Goal: Task Accomplishment & Management: Manage account settings

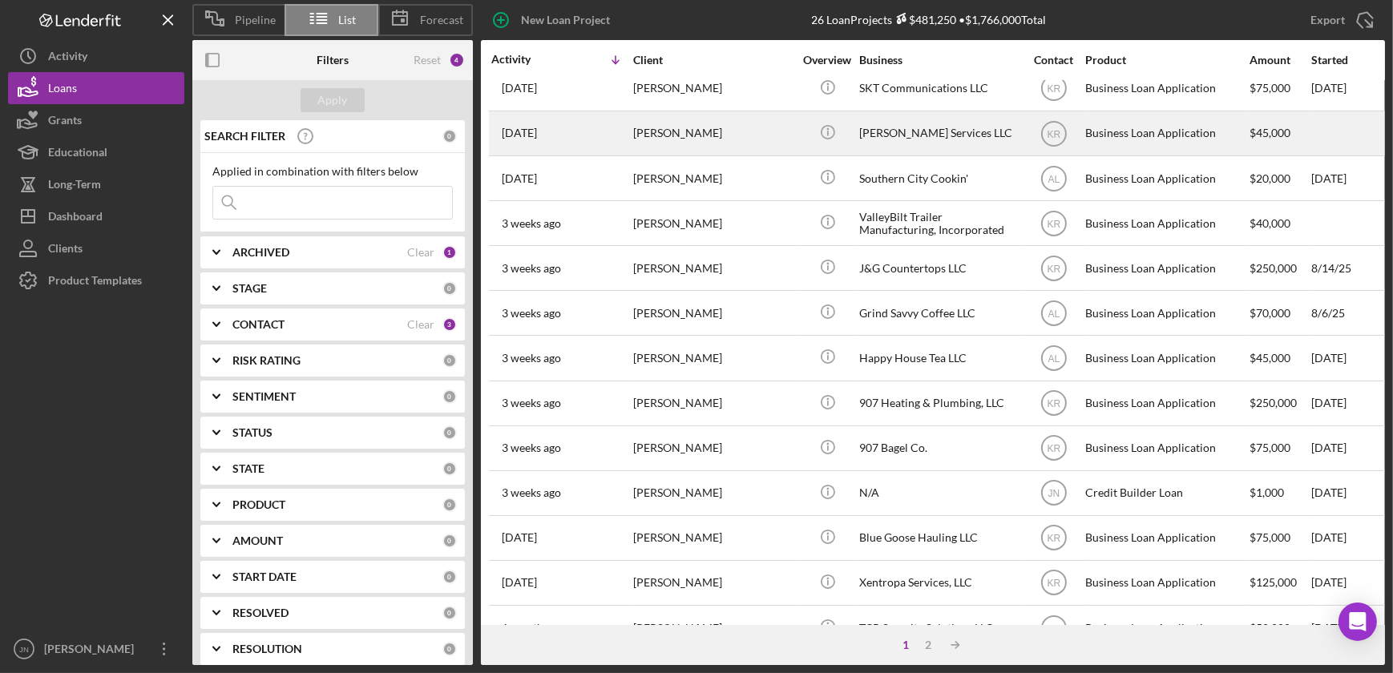
scroll to position [218, 0]
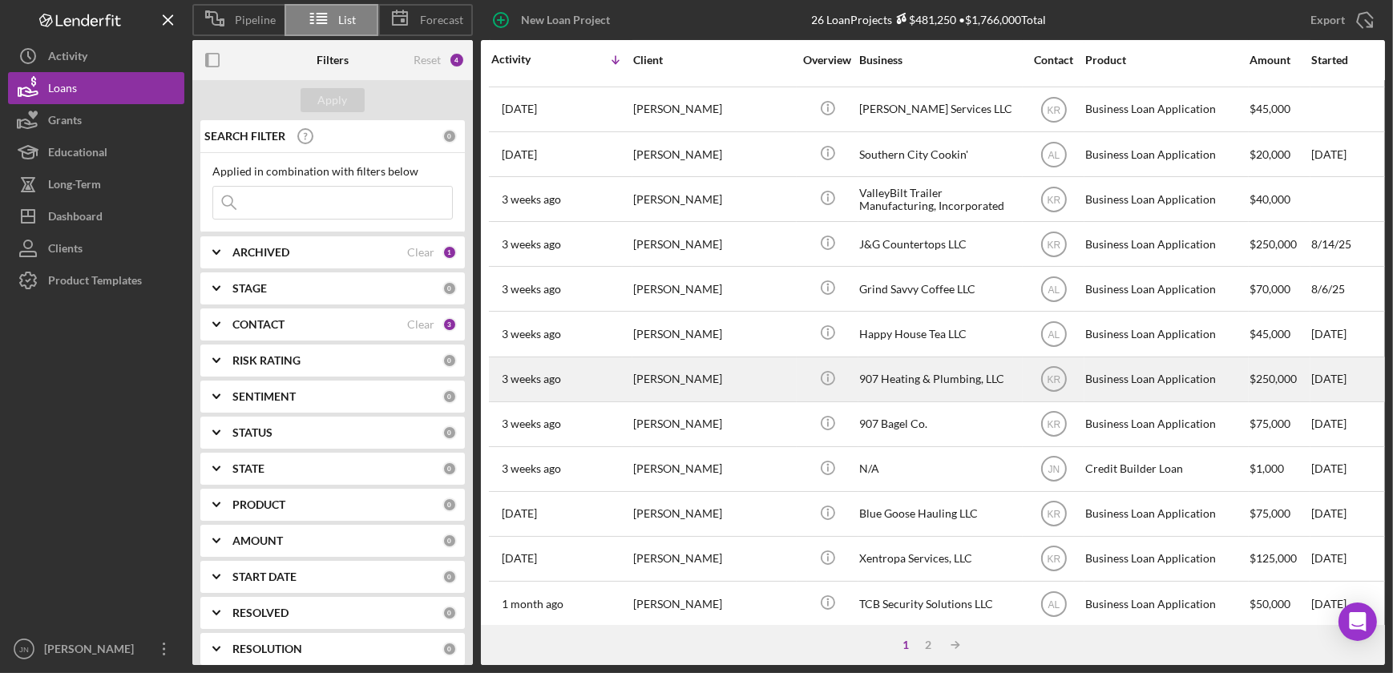
click at [894, 377] on div "907 Heating & Plumbing, LLC" at bounding box center [939, 379] width 160 height 42
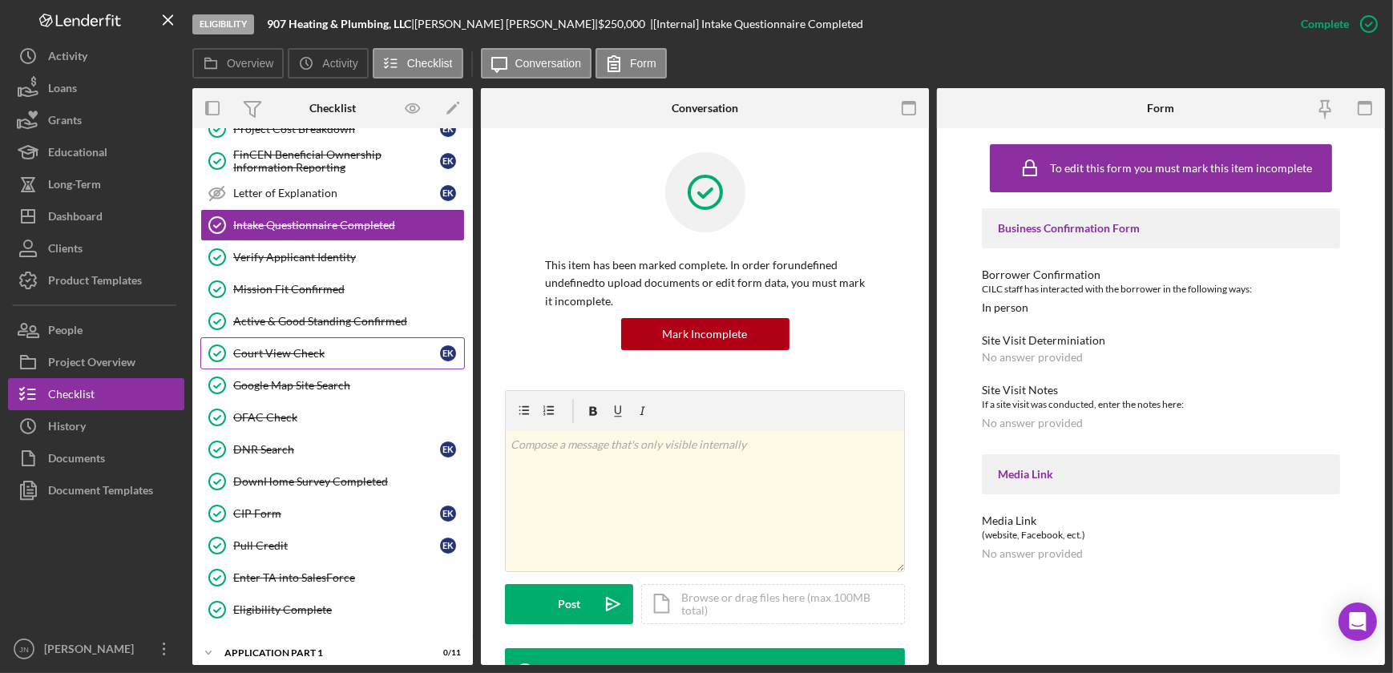
scroll to position [438, 0]
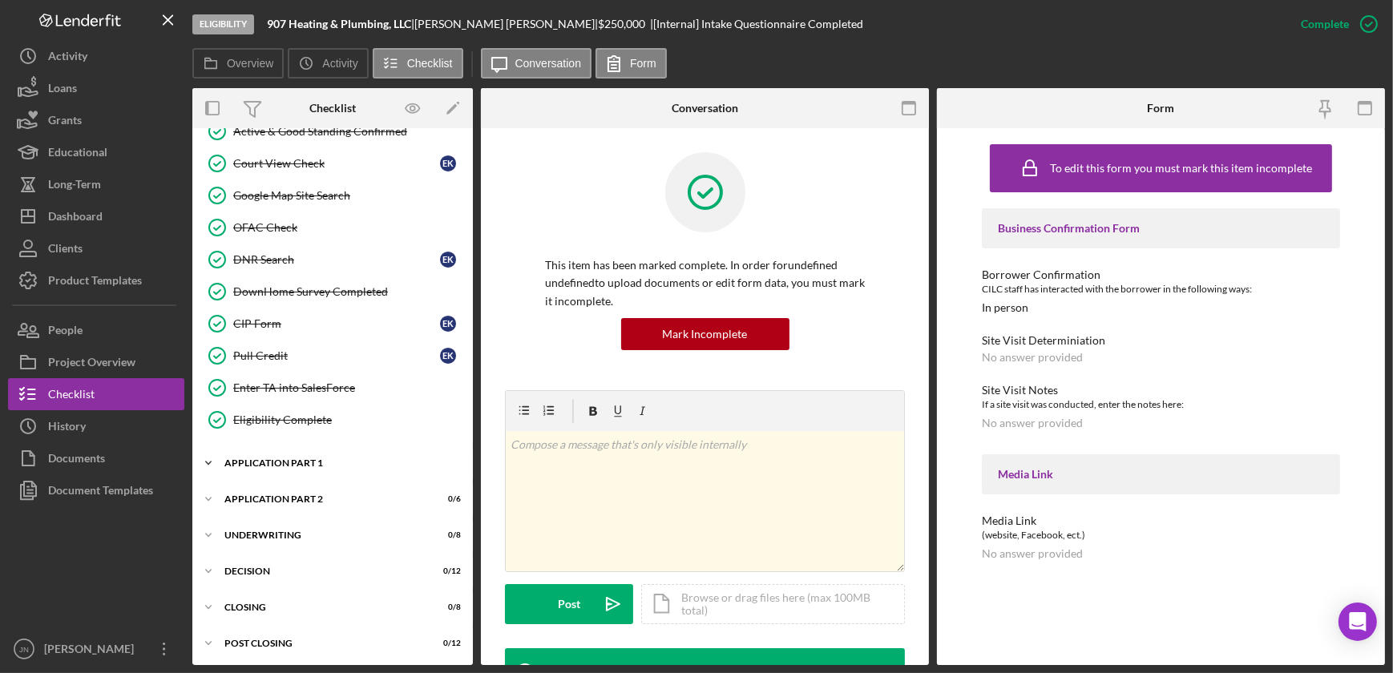
click at [273, 454] on div "Icon/Expander Application Part 1 0 / 11" at bounding box center [332, 463] width 280 height 32
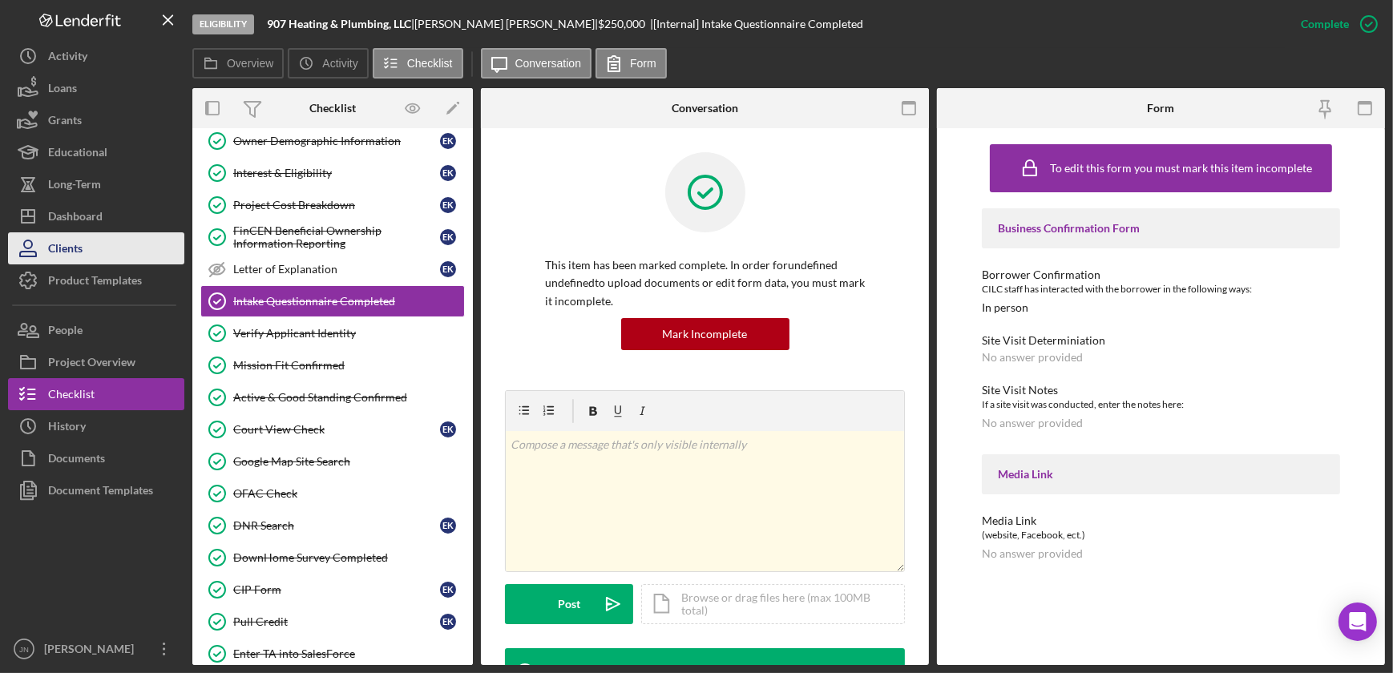
scroll to position [0, 0]
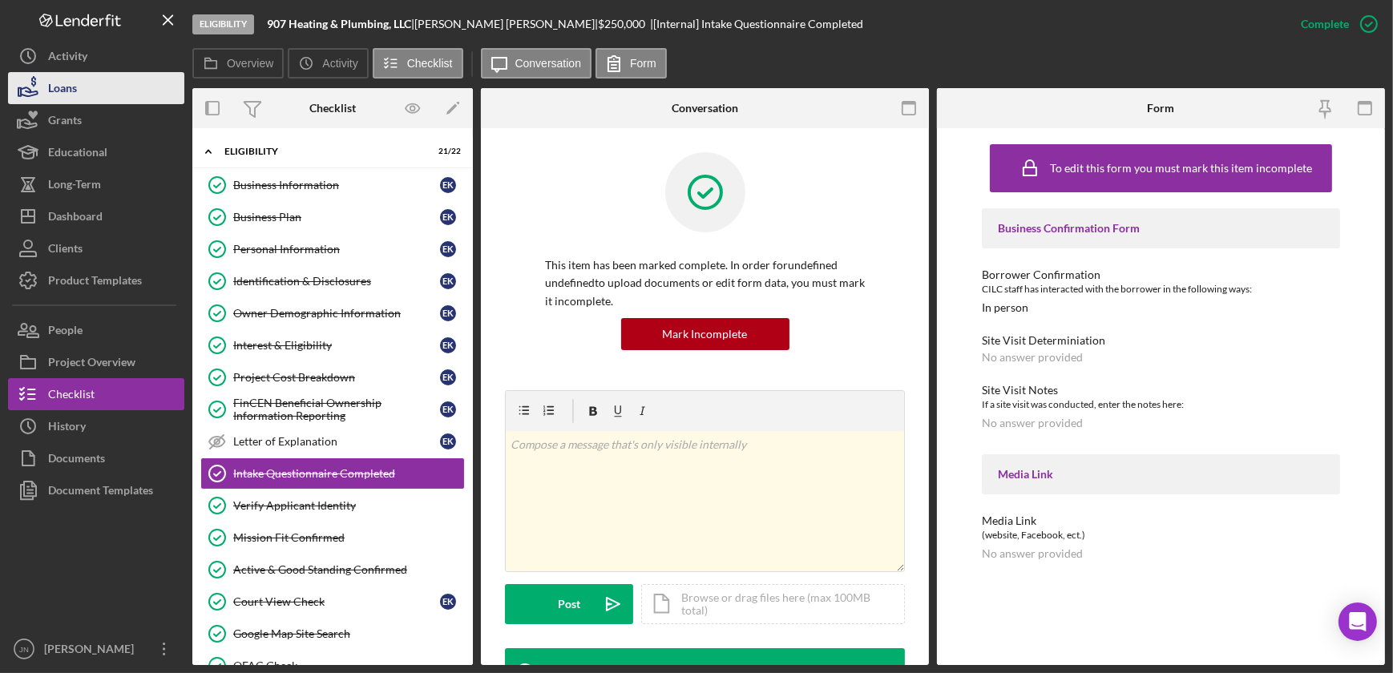
click at [92, 95] on button "Loans" at bounding box center [96, 88] width 176 height 32
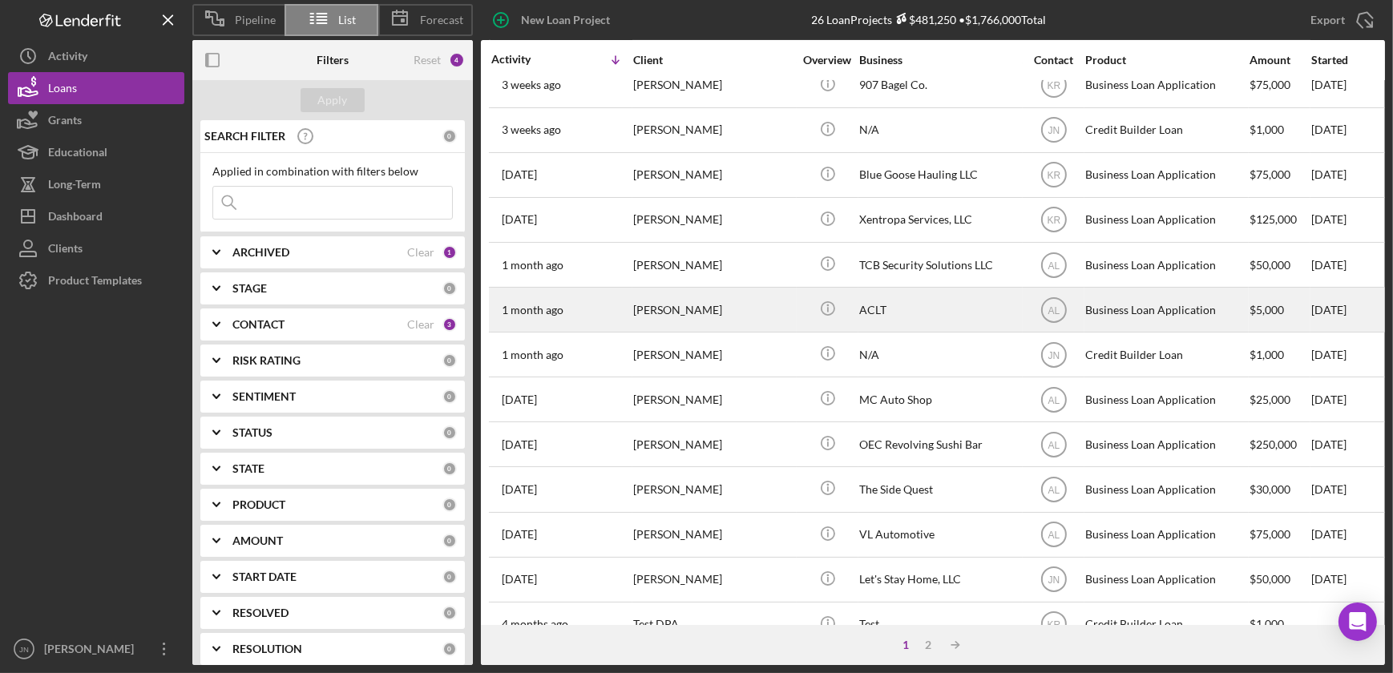
scroll to position [601, 0]
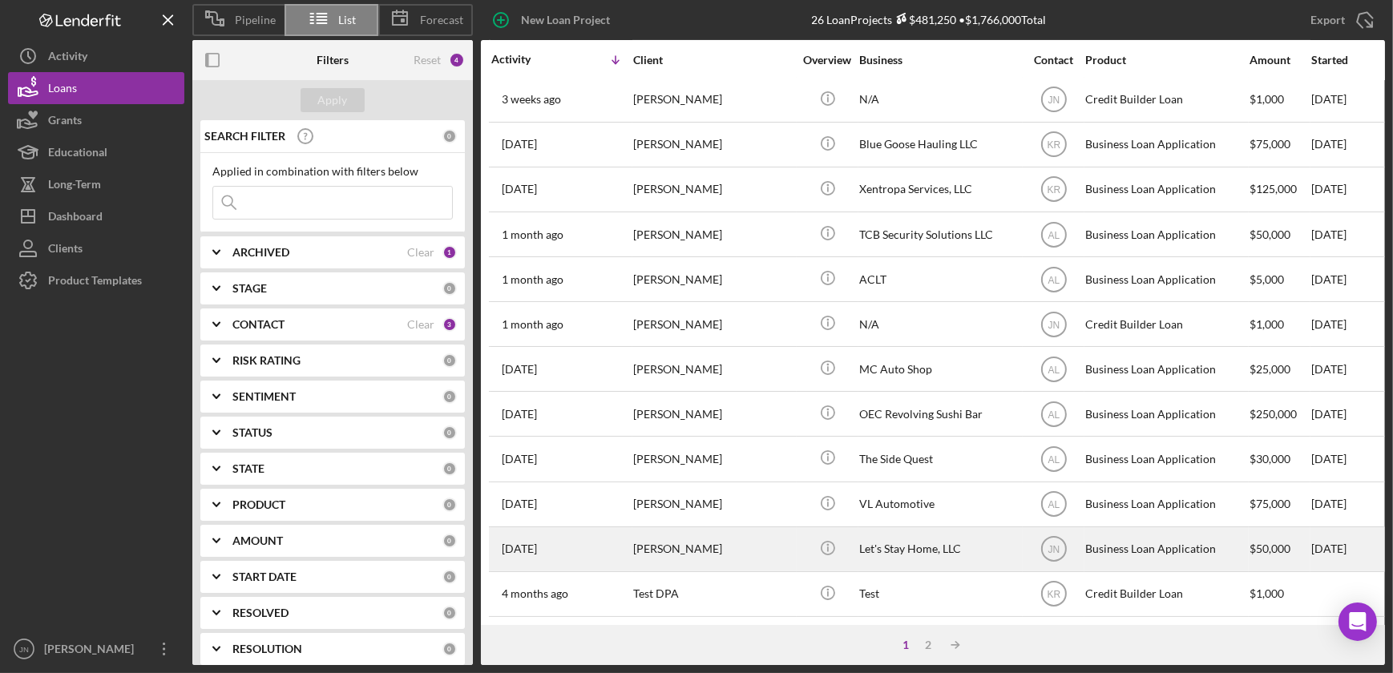
click at [670, 529] on div "[PERSON_NAME]" at bounding box center [713, 549] width 160 height 42
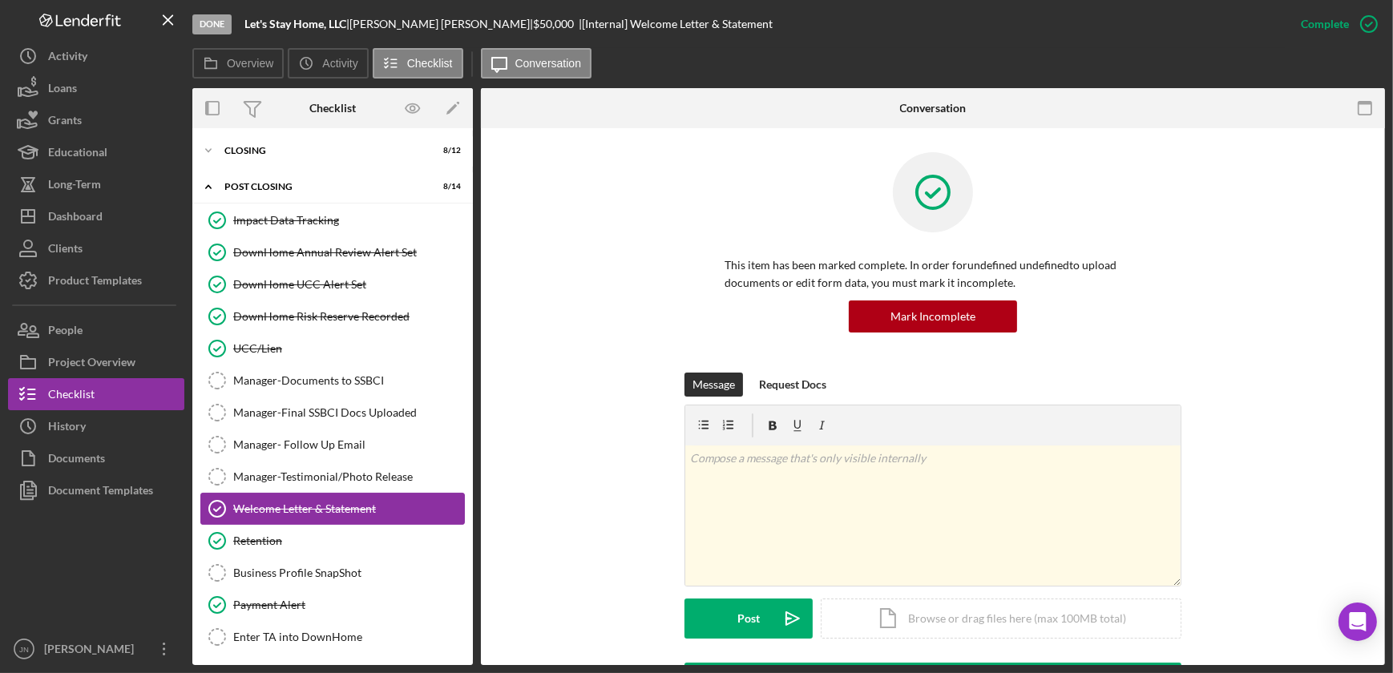
scroll to position [183, 0]
click at [216, 383] on icon "Manager-Documents to SSBCI" at bounding box center [217, 379] width 40 height 40
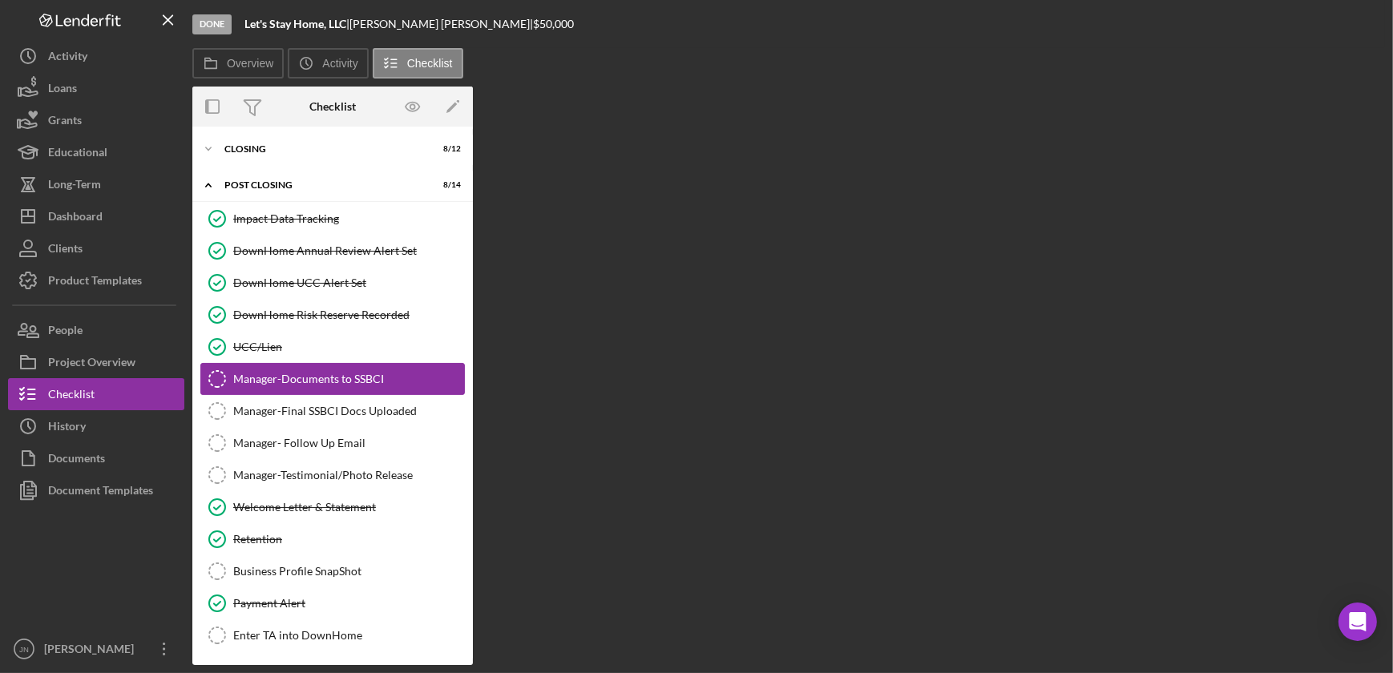
scroll to position [183, 0]
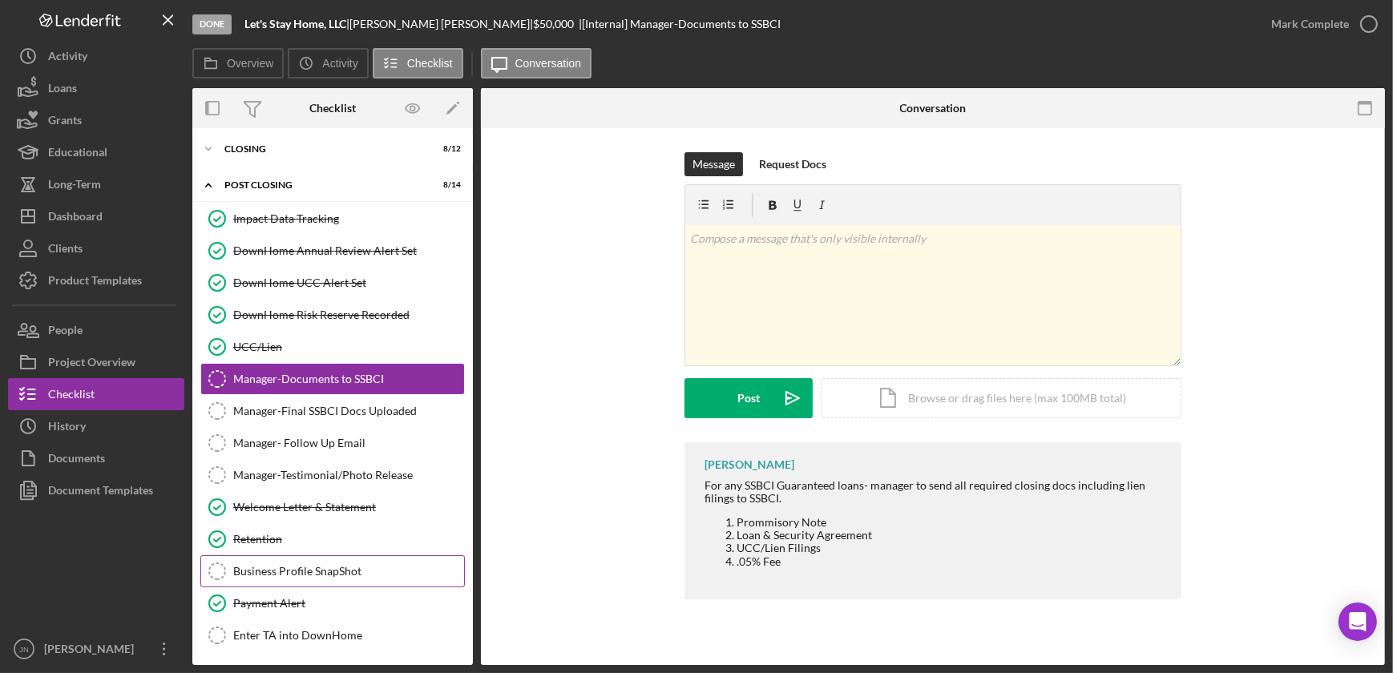
click at [214, 569] on icon "Business Profile SnapShot" at bounding box center [217, 571] width 40 height 40
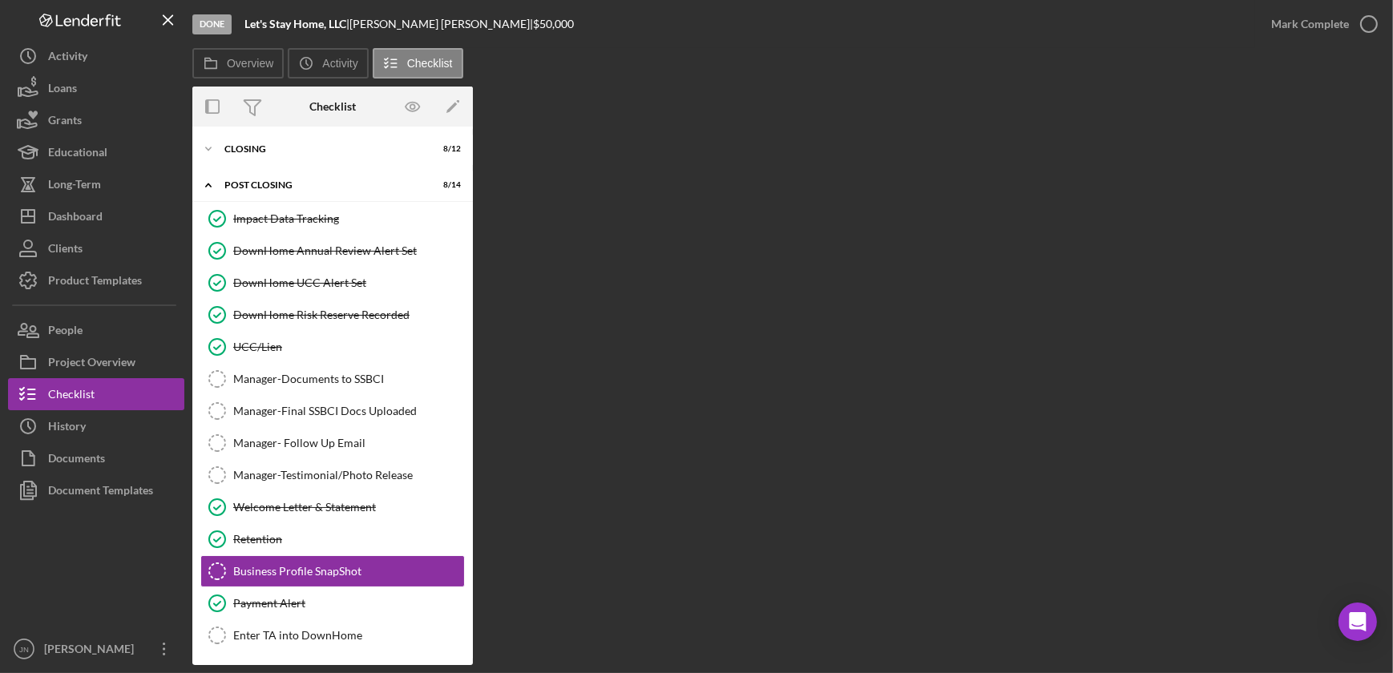
scroll to position [183, 0]
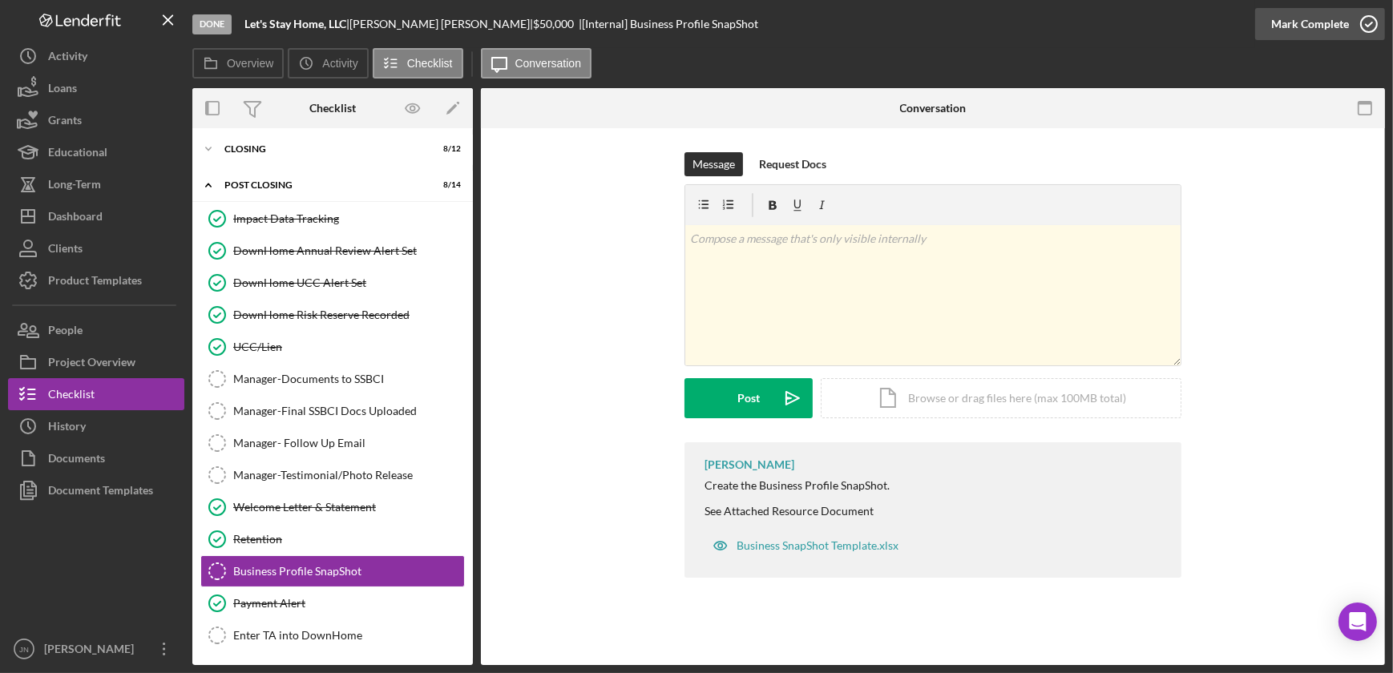
click at [1372, 20] on icon "button" at bounding box center [1369, 24] width 40 height 40
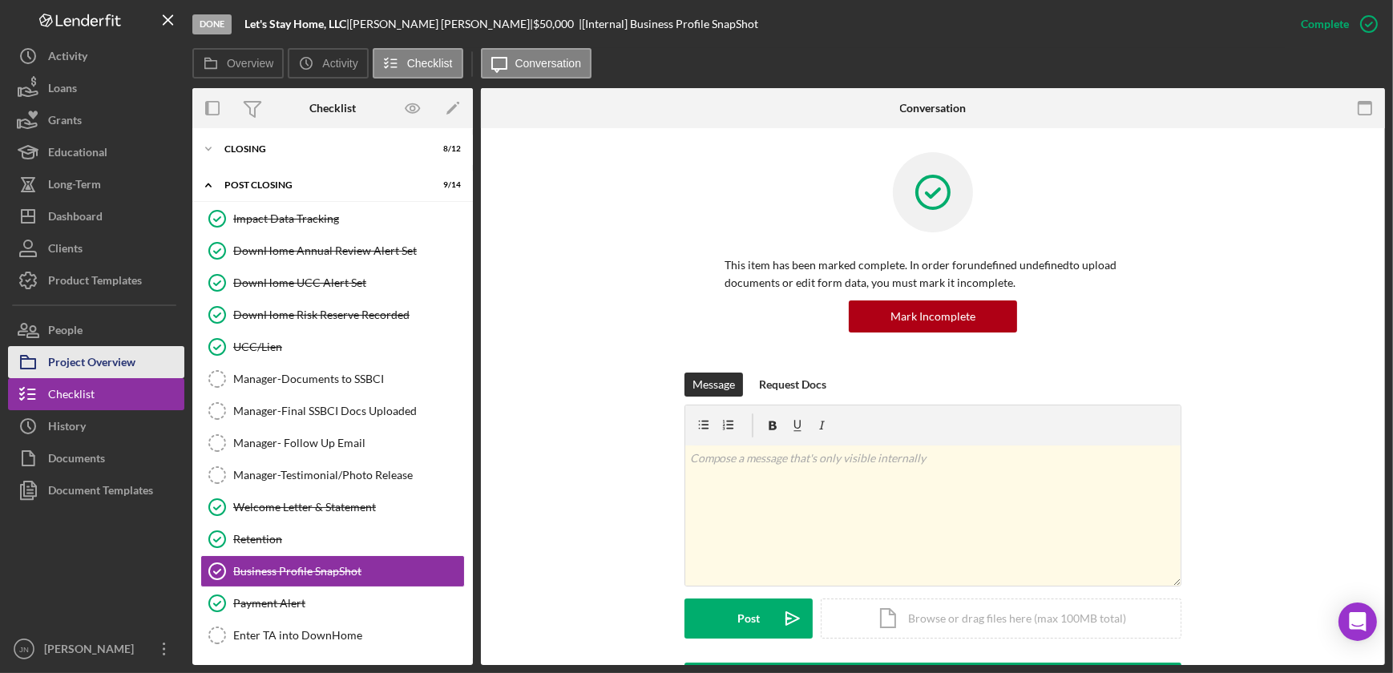
click at [99, 364] on div "Project Overview" at bounding box center [91, 364] width 87 height 36
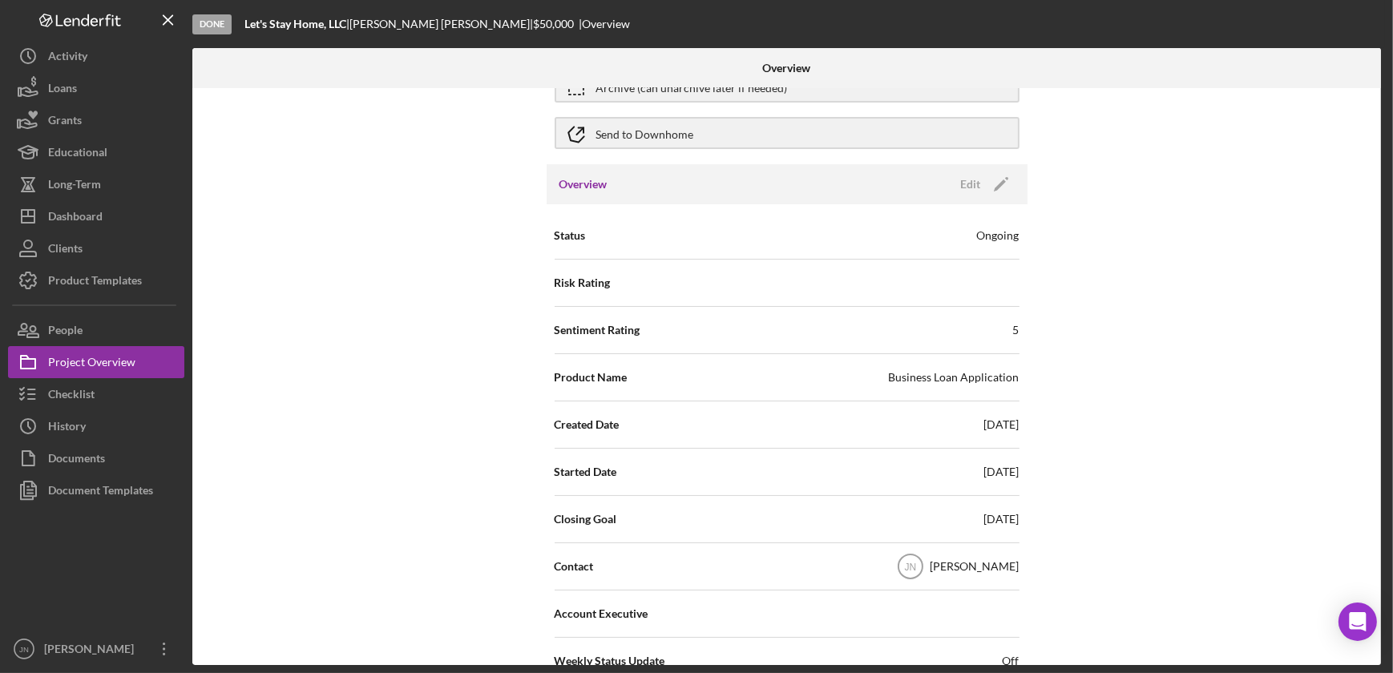
scroll to position [14, 0]
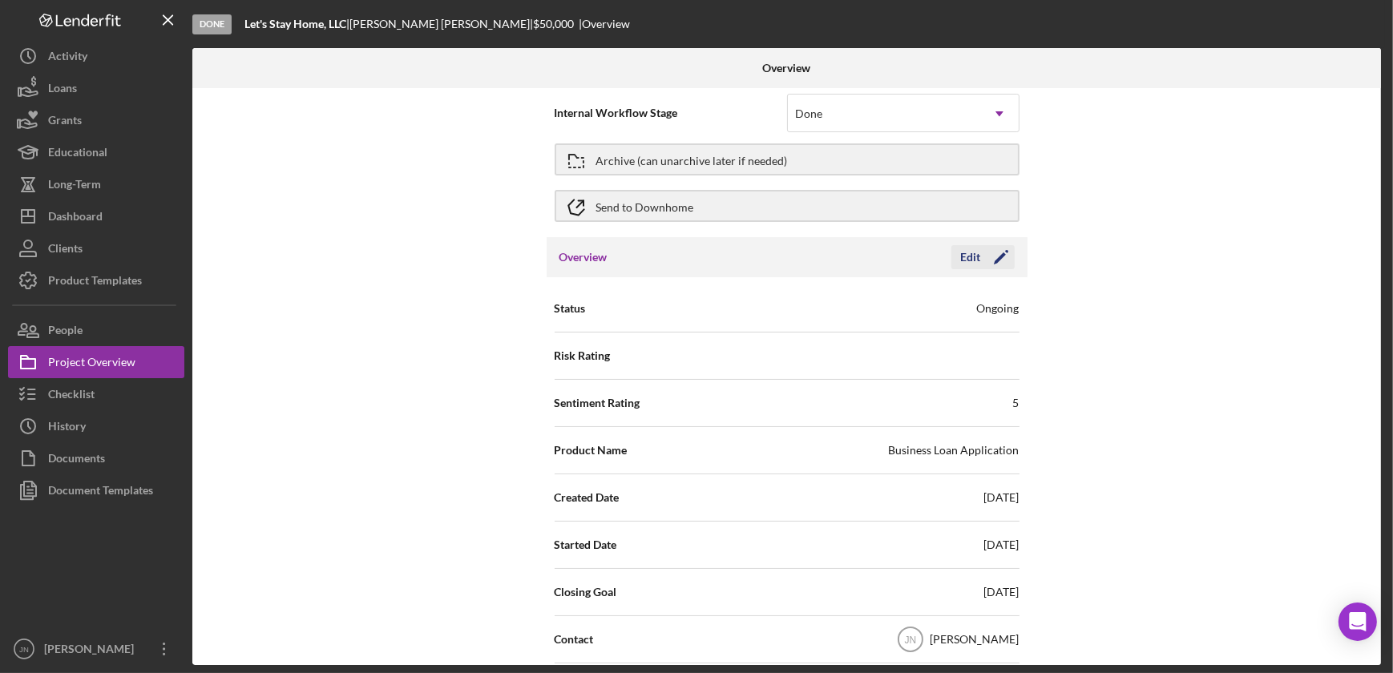
click at [996, 259] on polygon "button" at bounding box center [1000, 258] width 12 height 12
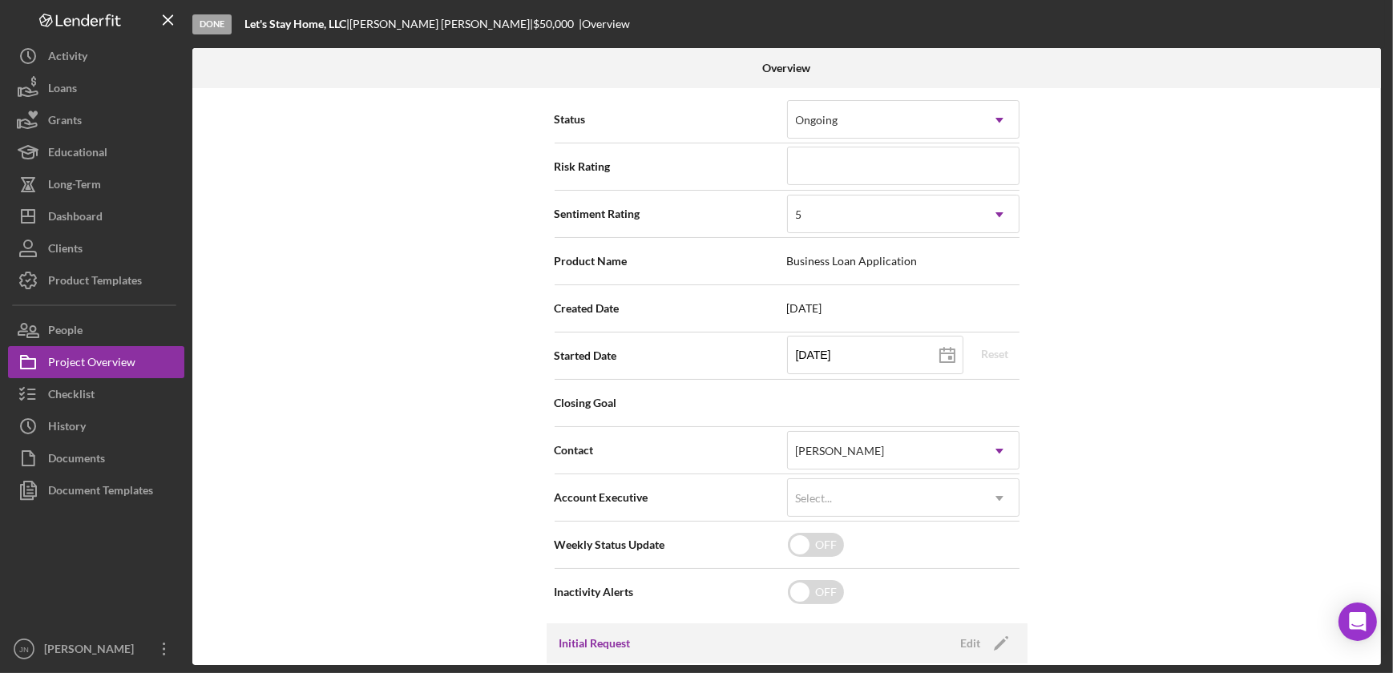
scroll to position [232, 0]
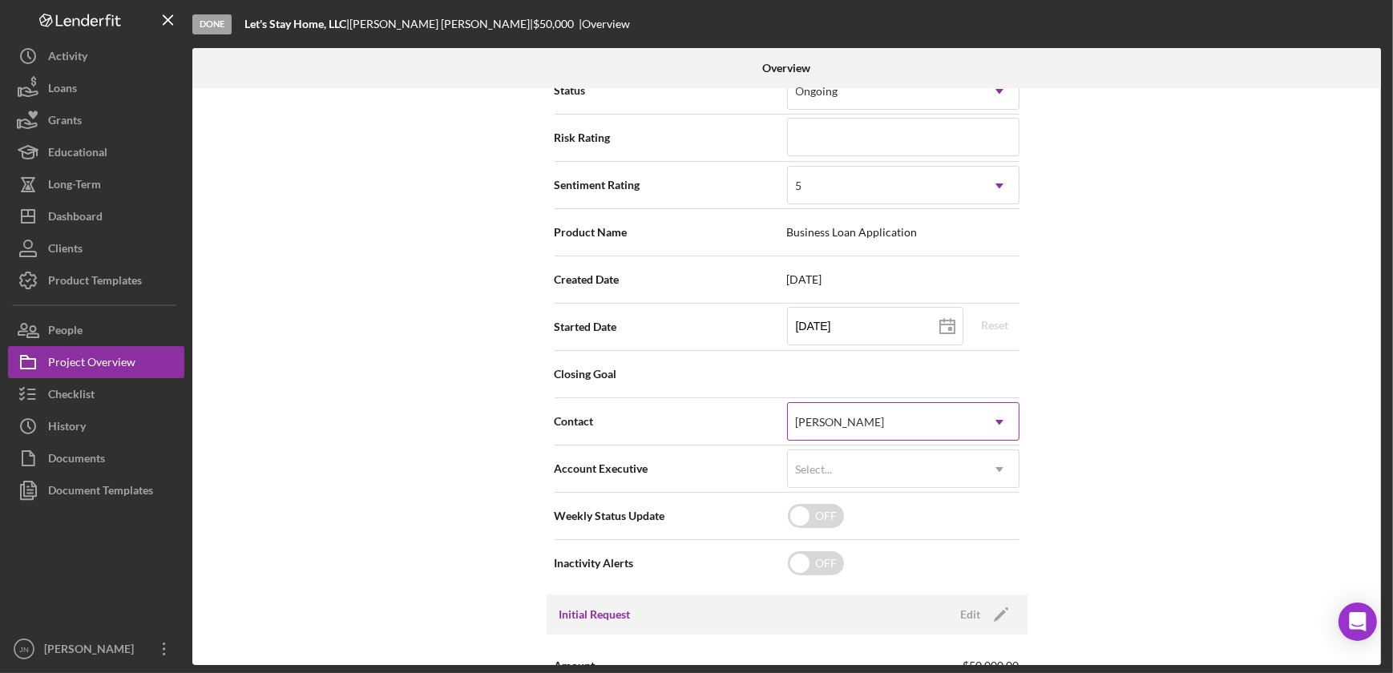
click at [997, 420] on use at bounding box center [999, 422] width 8 height 5
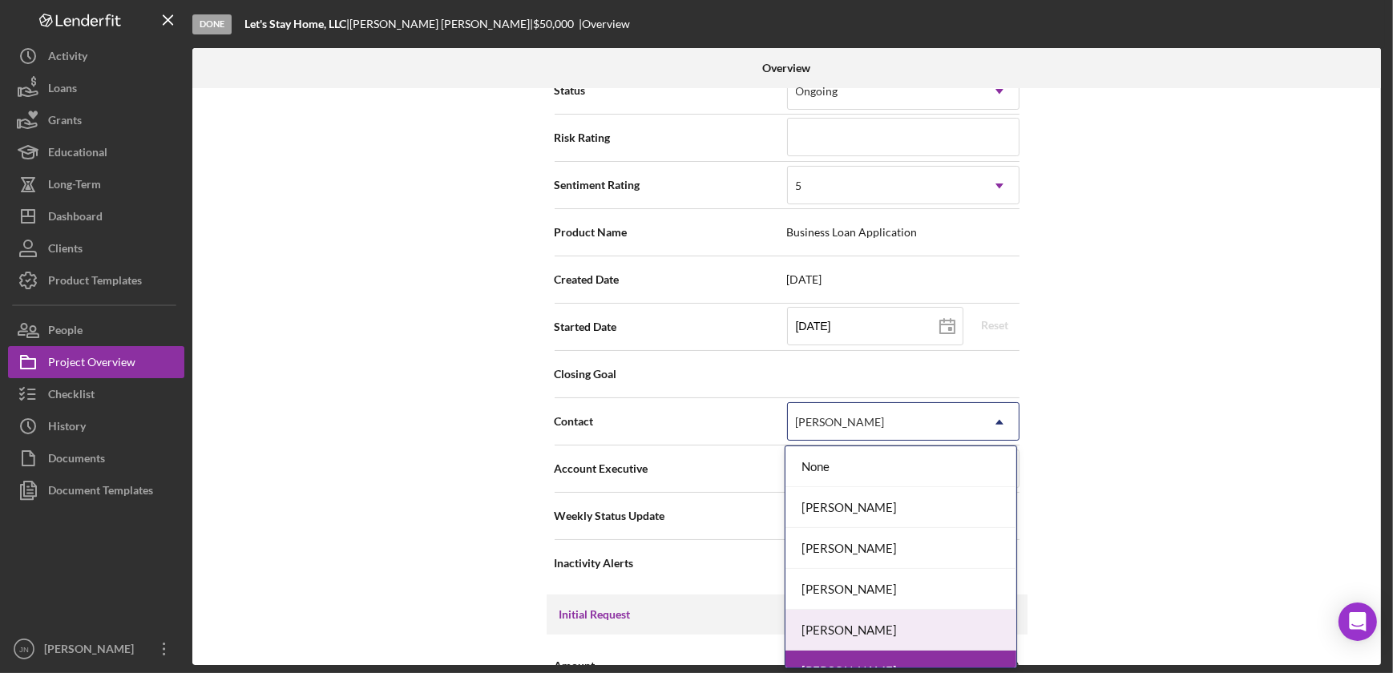
click at [912, 636] on div "Kurt Hermansen-Jent" at bounding box center [900, 630] width 231 height 41
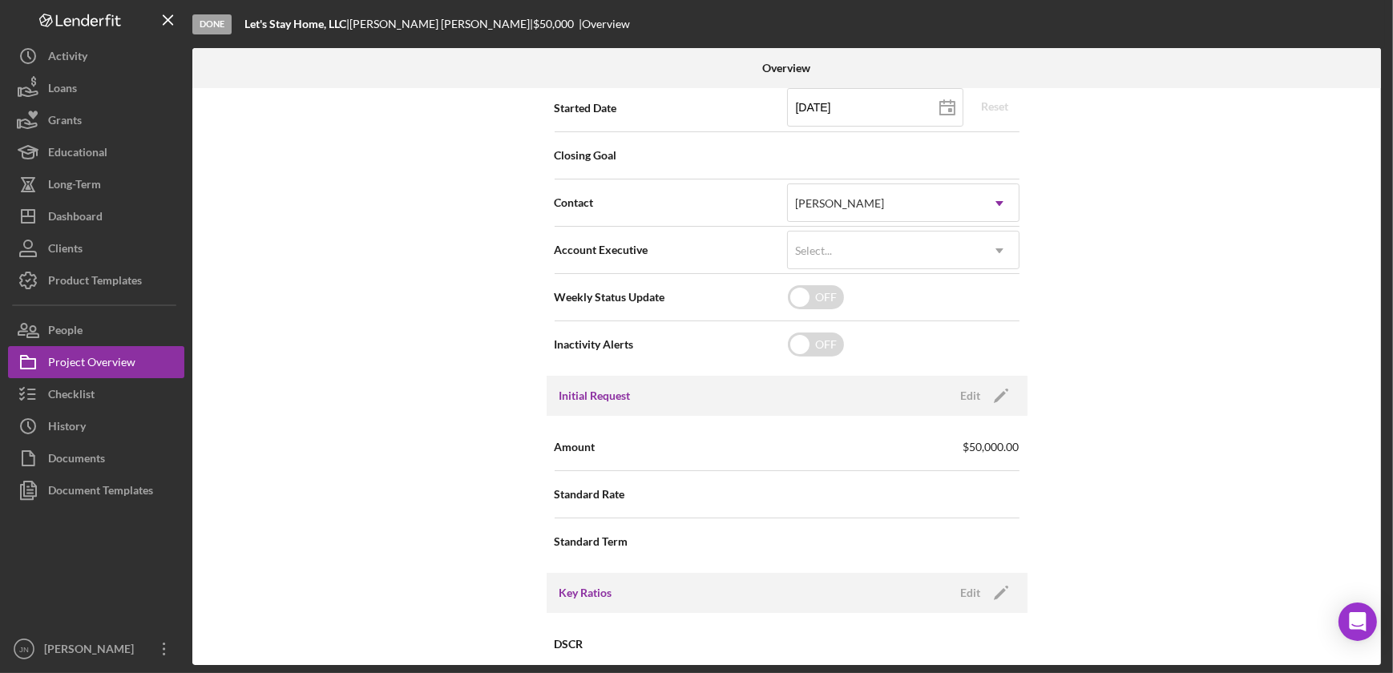
scroll to position [0, 0]
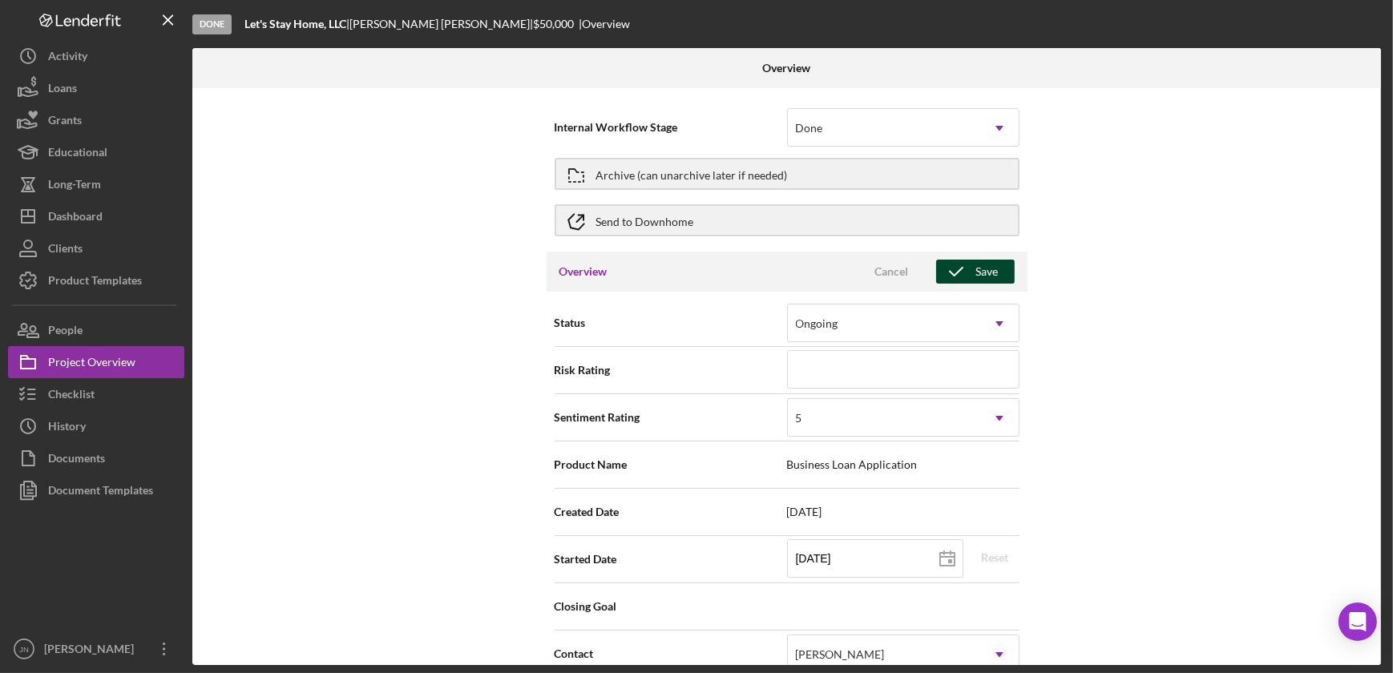
click at [986, 269] on div "Save" at bounding box center [987, 272] width 22 height 24
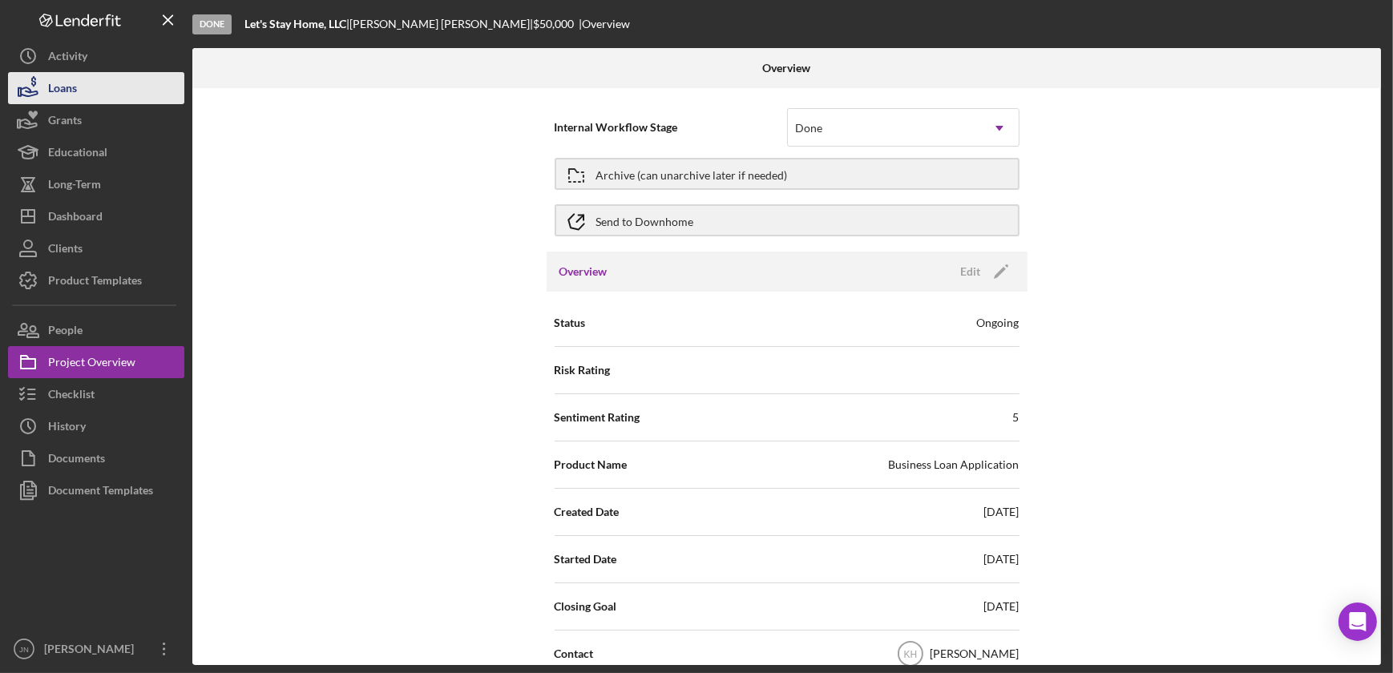
click at [72, 90] on div "Loans" at bounding box center [62, 90] width 29 height 36
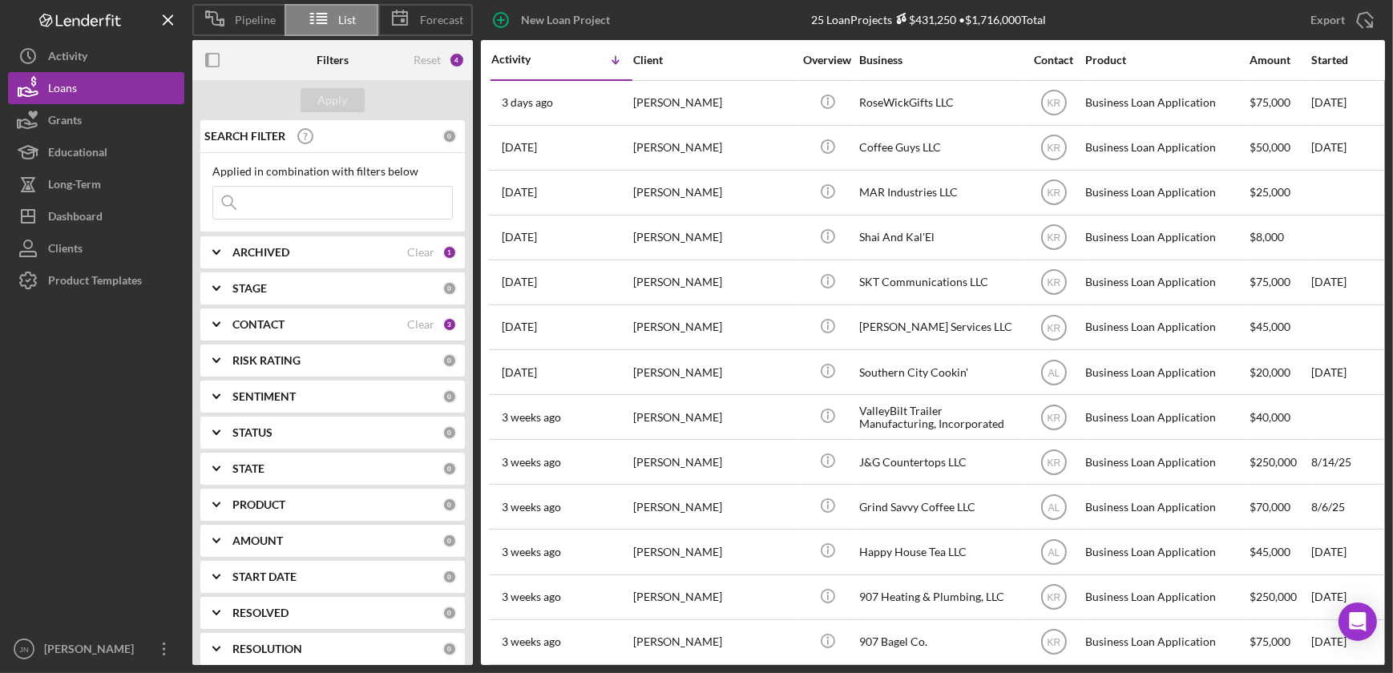
scroll to position [561, 0]
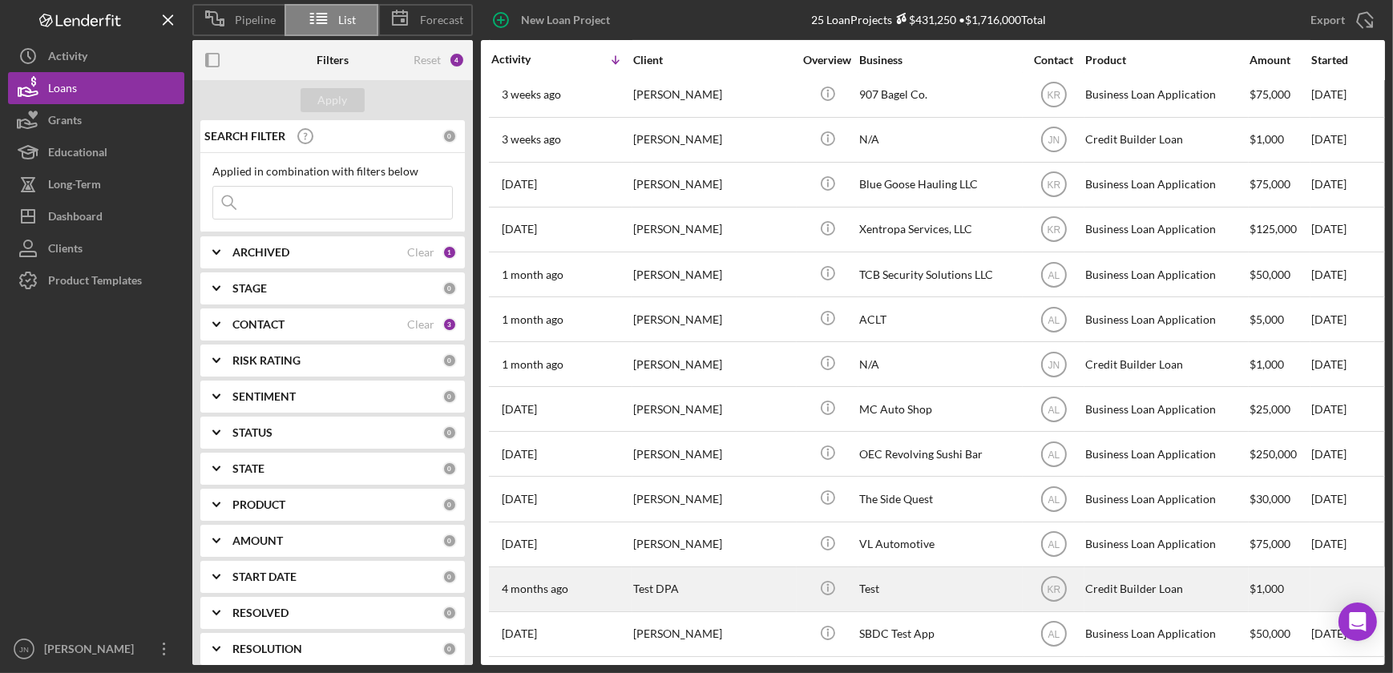
click at [704, 583] on div "Test DPA" at bounding box center [713, 589] width 160 height 42
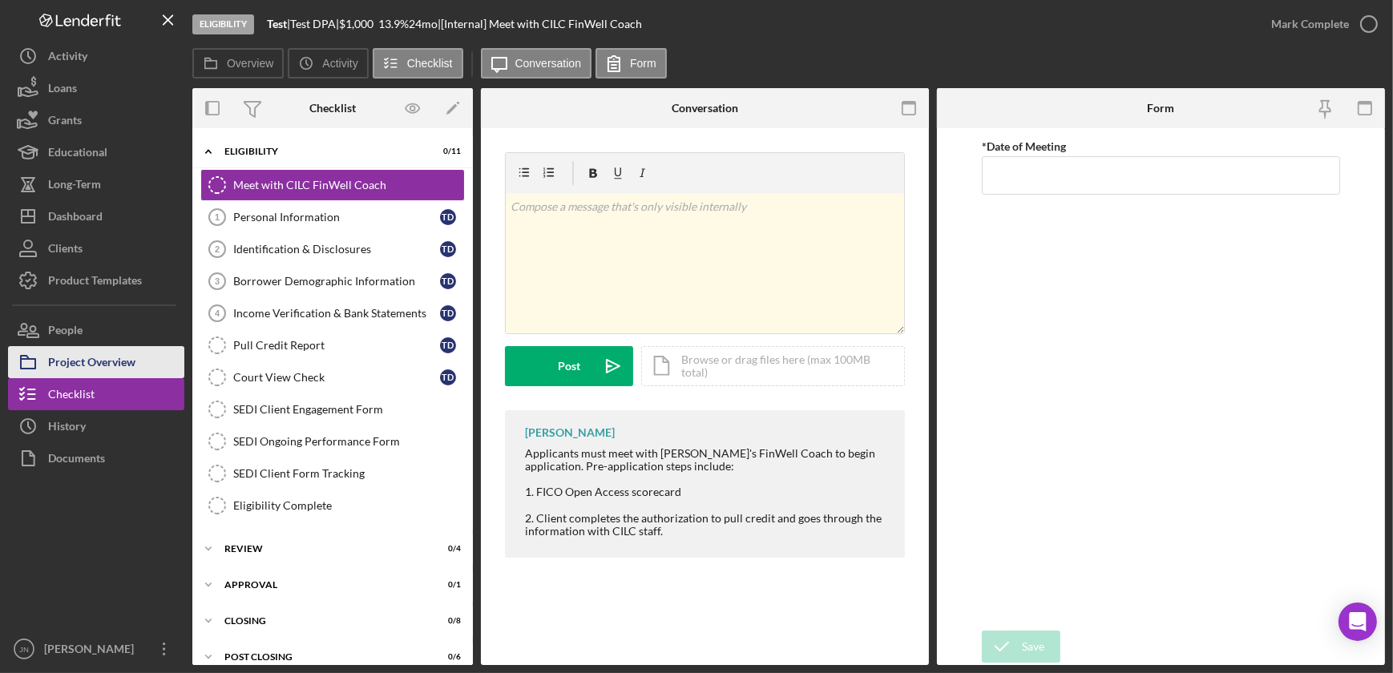
click at [79, 356] on div "Project Overview" at bounding box center [91, 364] width 87 height 36
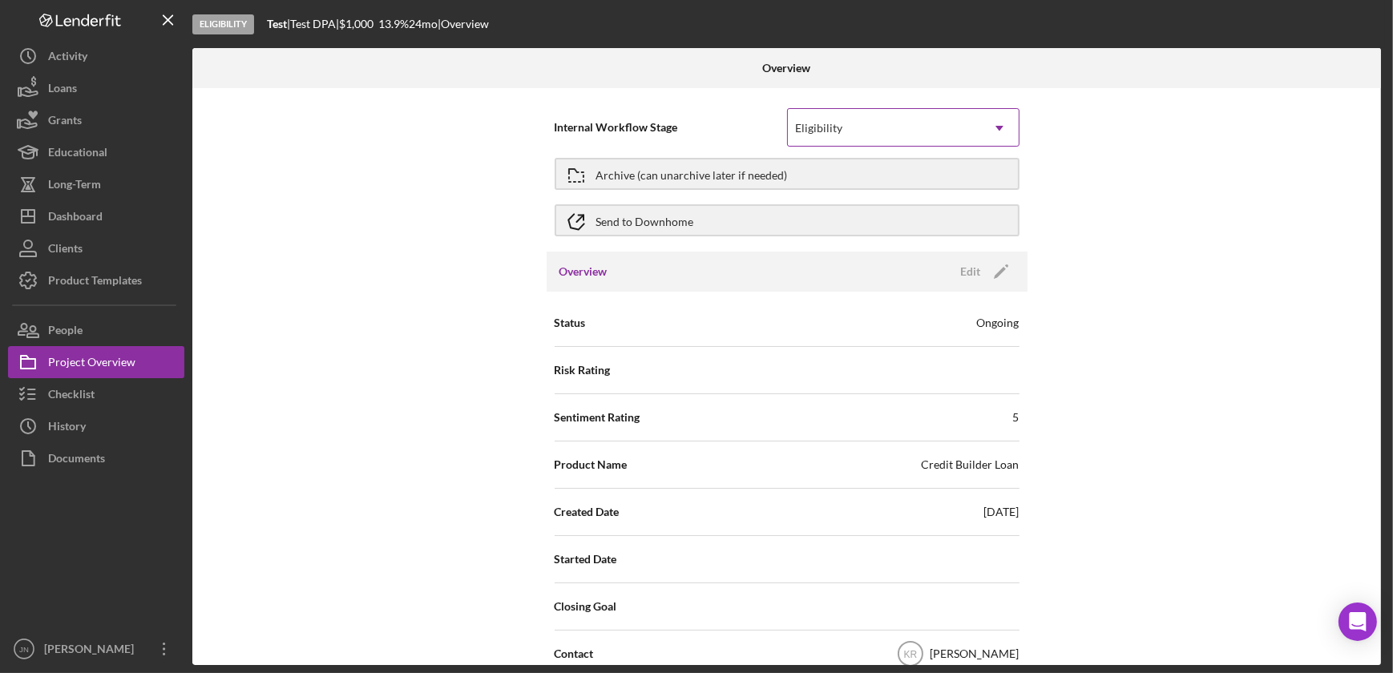
click at [988, 119] on icon "Icon/Dropdown Arrow" at bounding box center [999, 128] width 38 height 38
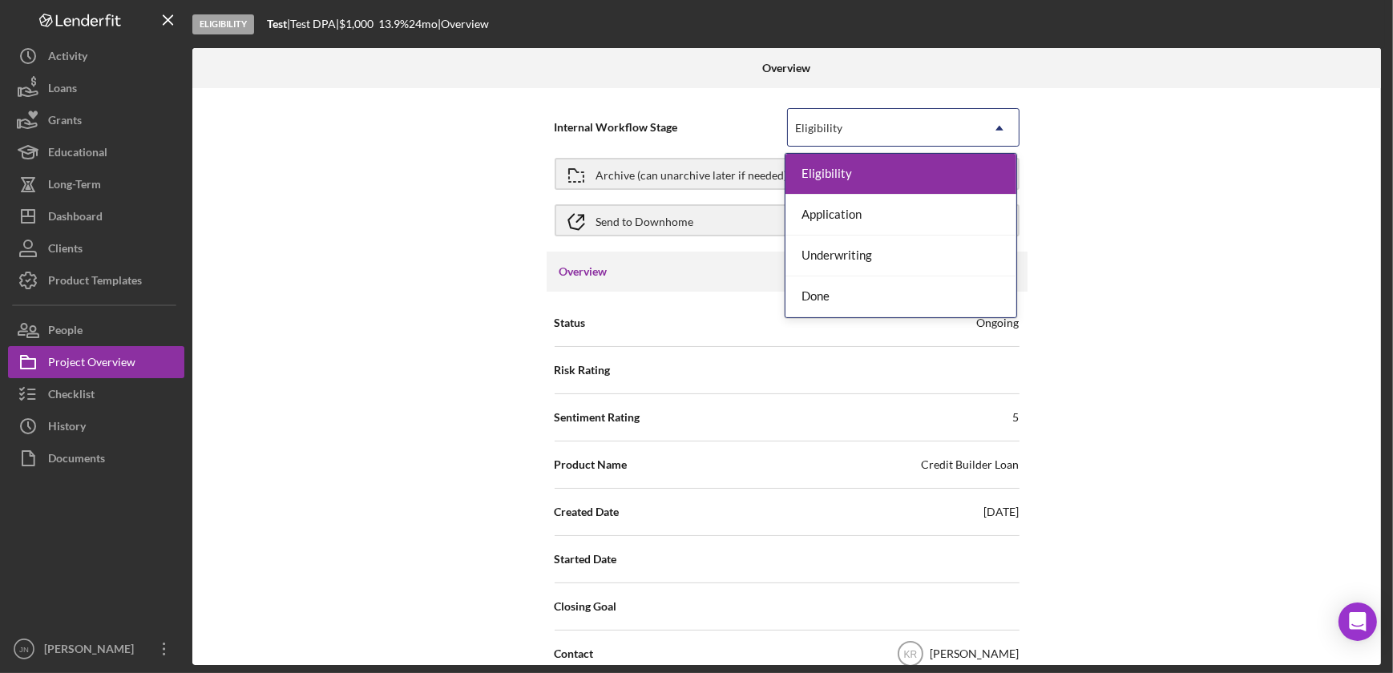
click at [988, 119] on icon "Icon/Dropdown Arrow" at bounding box center [999, 128] width 38 height 38
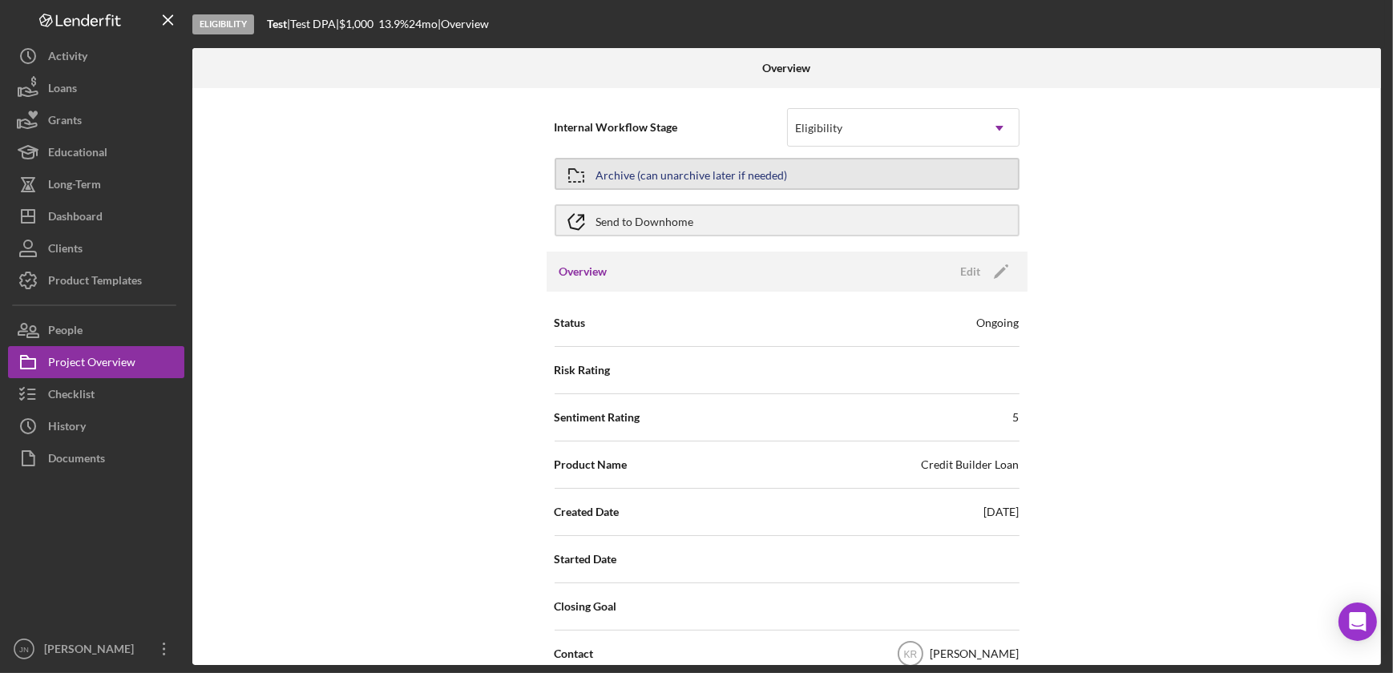
click at [600, 171] on button "Archive (can unarchive later if needed)" at bounding box center [786, 174] width 465 height 32
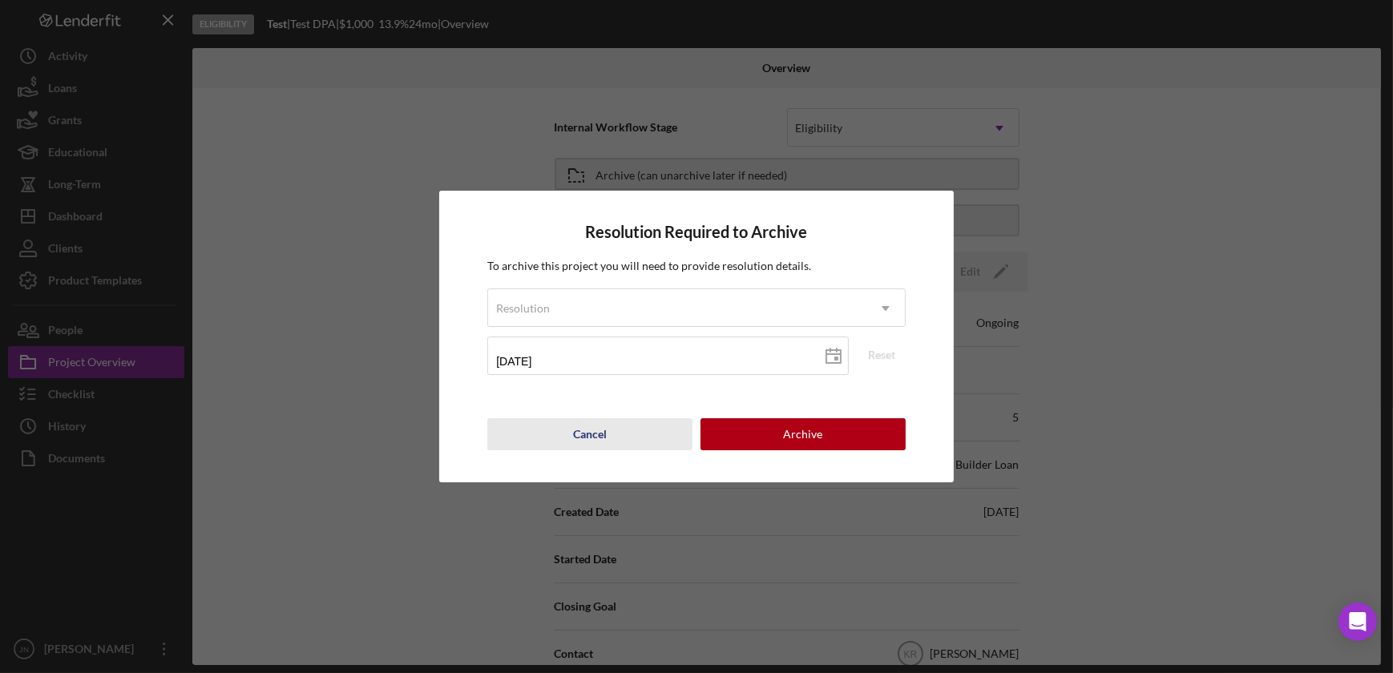
click at [611, 428] on button "Cancel" at bounding box center [589, 434] width 205 height 32
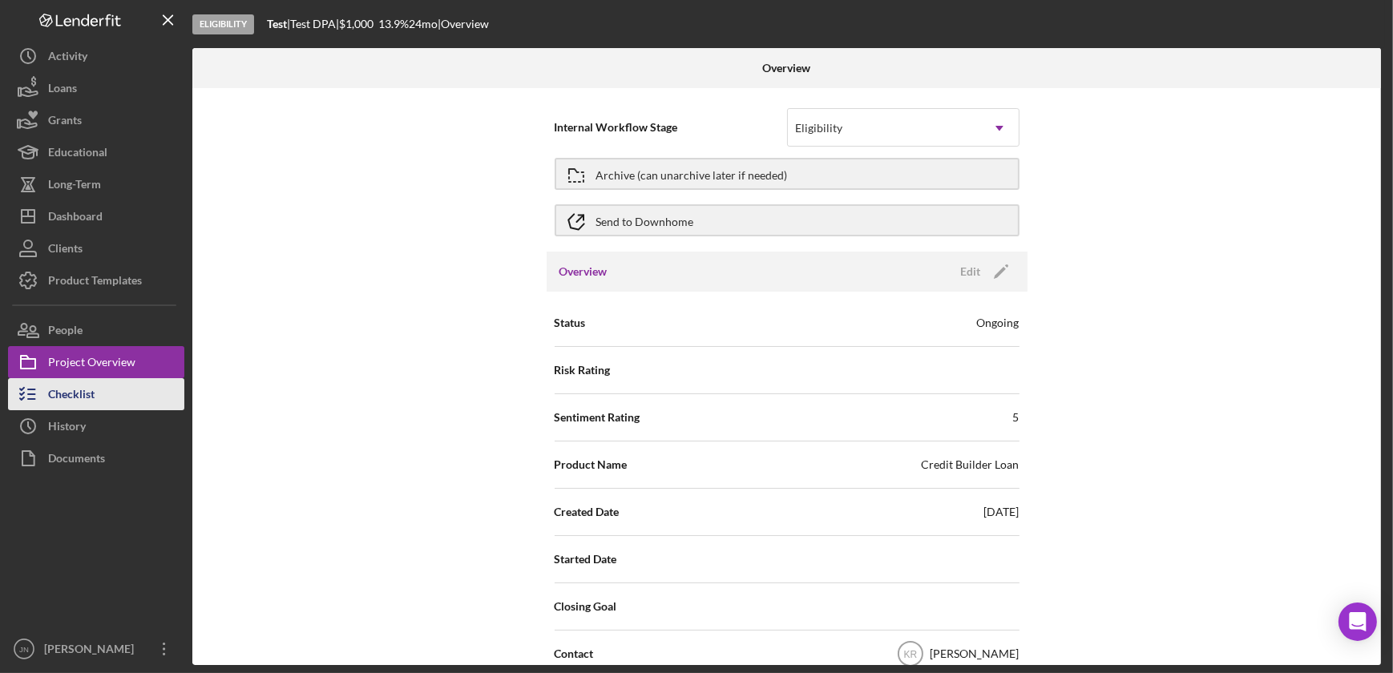
click at [56, 392] on div "Checklist" at bounding box center [71, 396] width 46 height 36
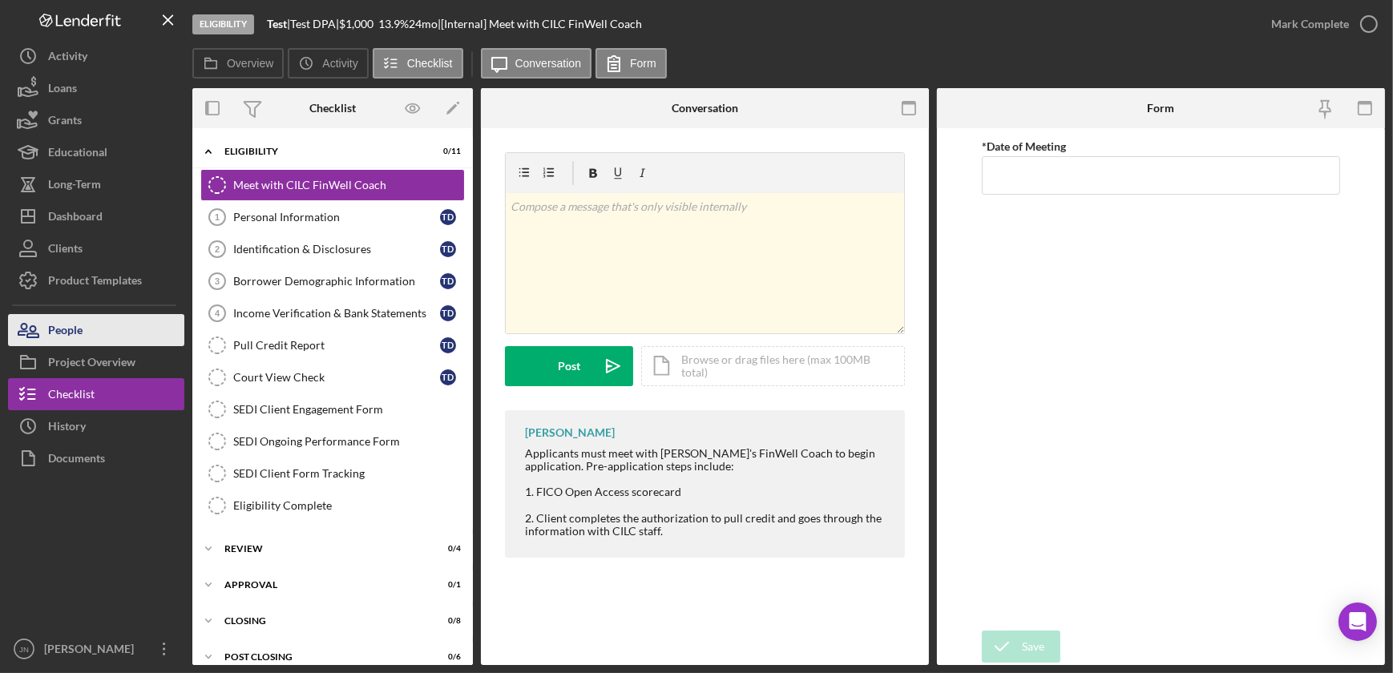
click at [72, 337] on div "People" at bounding box center [65, 332] width 34 height 36
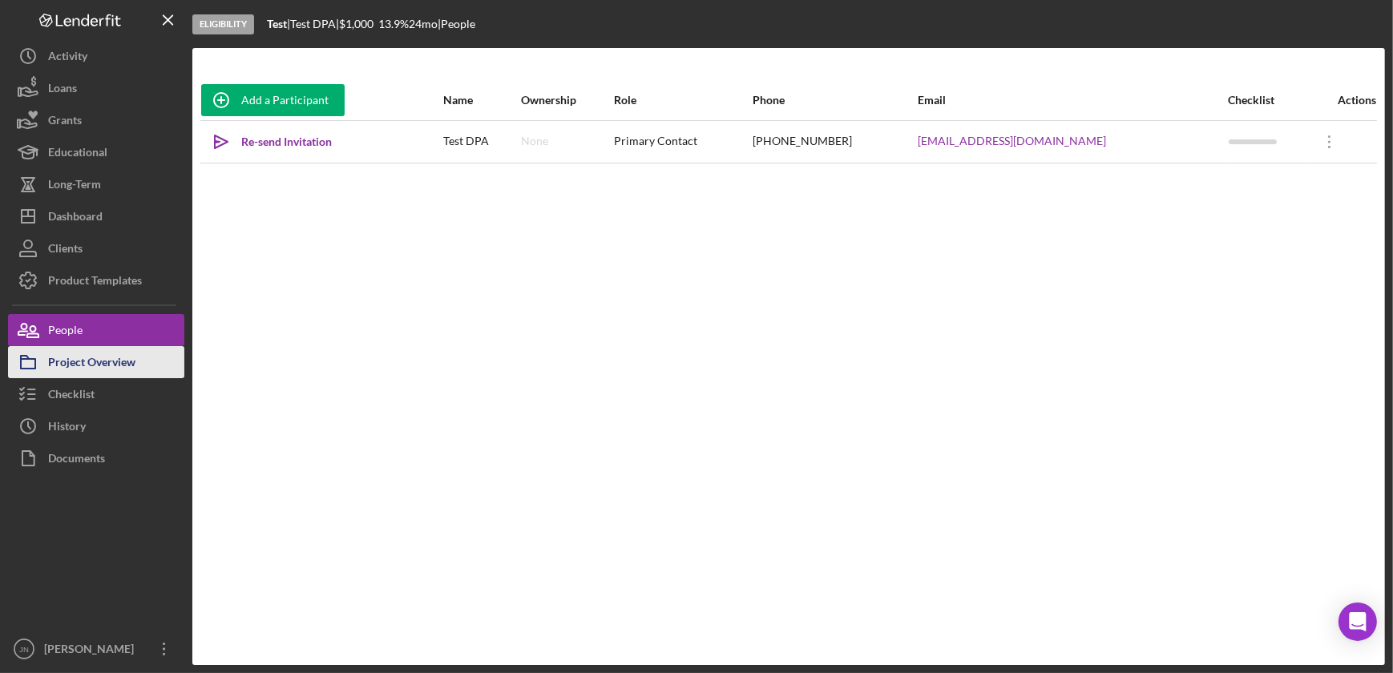
click at [79, 362] on div "Project Overview" at bounding box center [91, 364] width 87 height 36
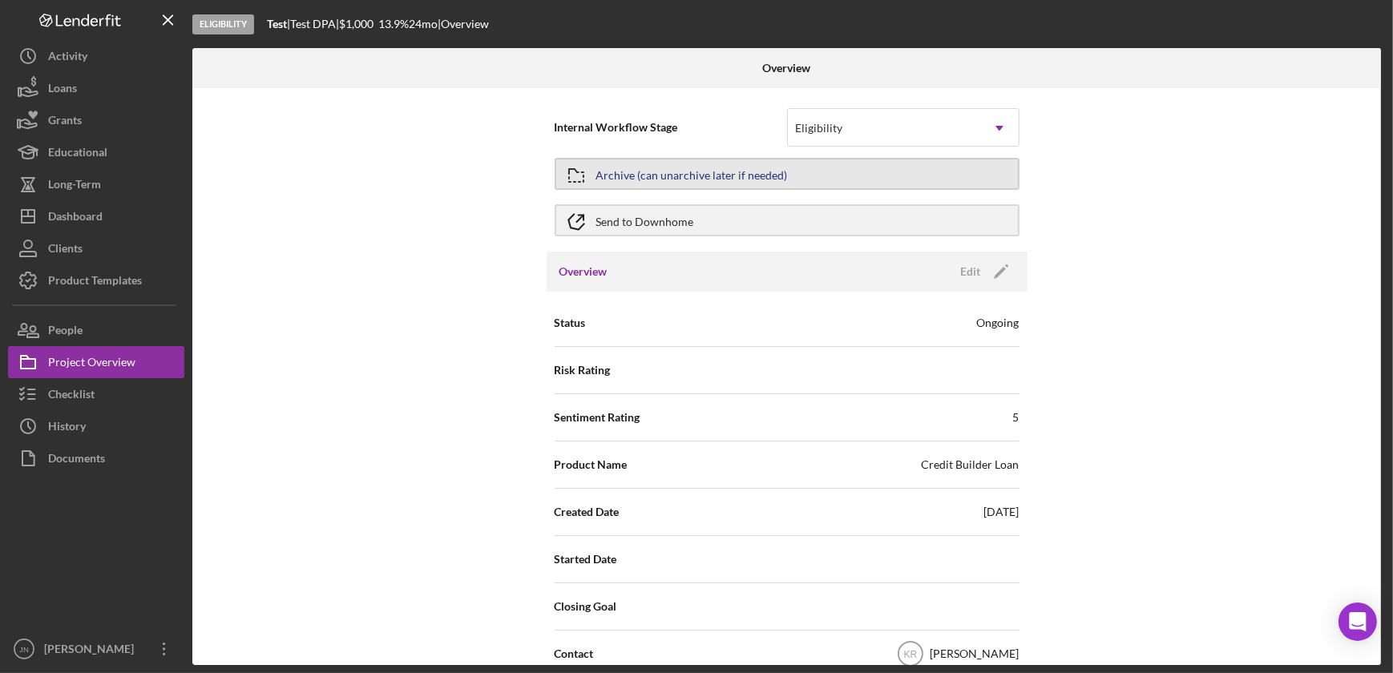
click at [695, 179] on div "Archive (can unarchive later if needed)" at bounding box center [692, 173] width 192 height 29
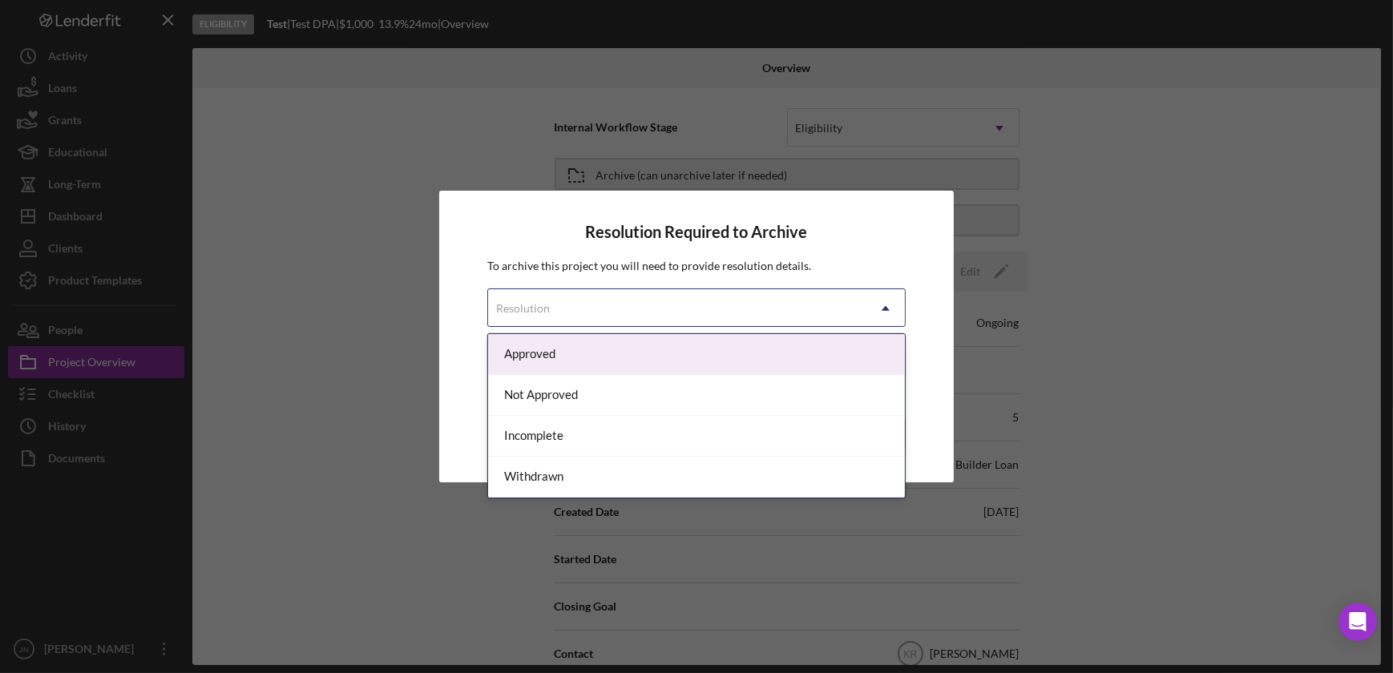
click at [623, 317] on div "Resolution" at bounding box center [676, 308] width 377 height 37
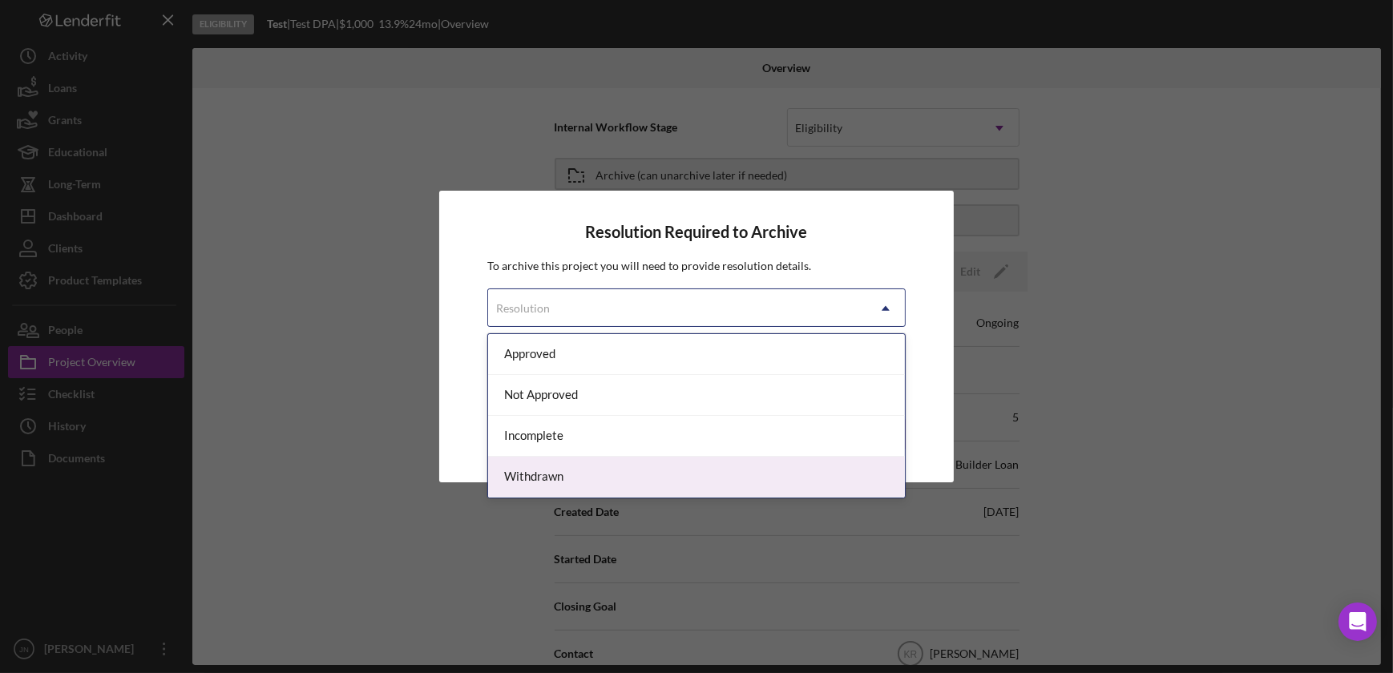
click at [549, 476] on div "Withdrawn" at bounding box center [696, 477] width 416 height 41
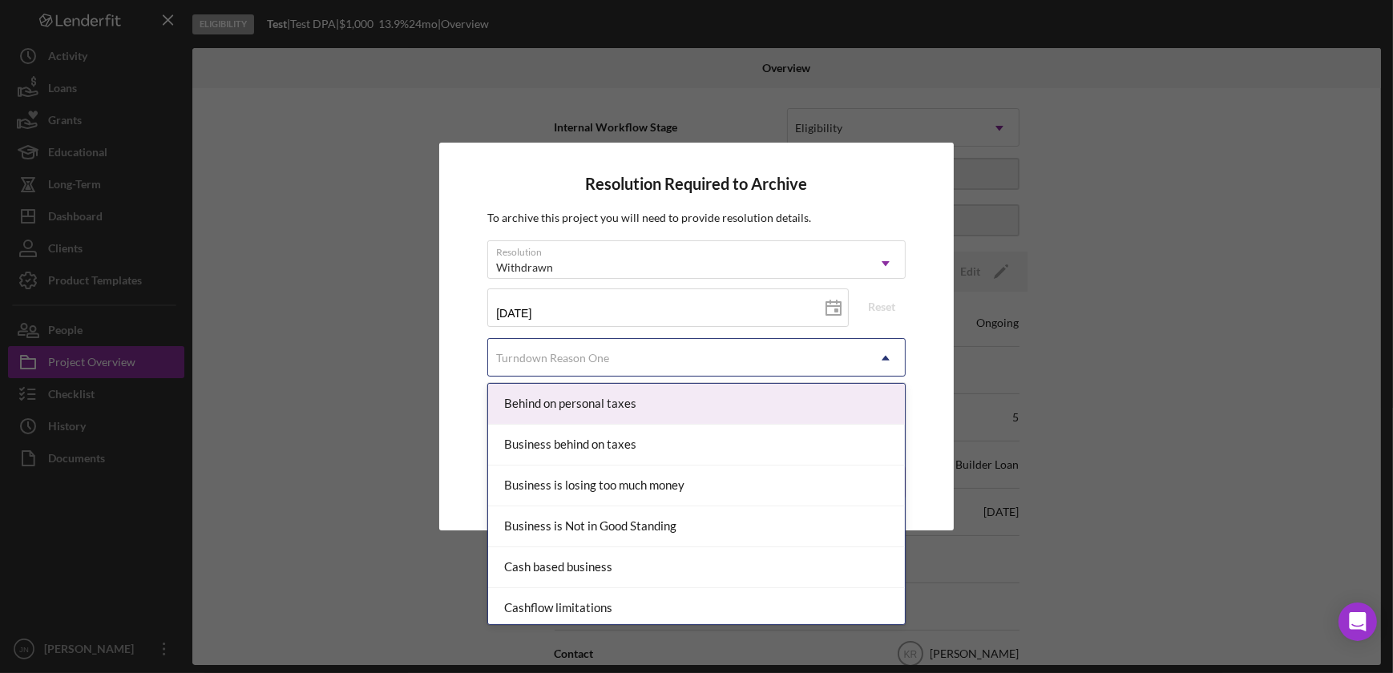
click at [676, 356] on div "Turndown Reason One" at bounding box center [676, 358] width 377 height 37
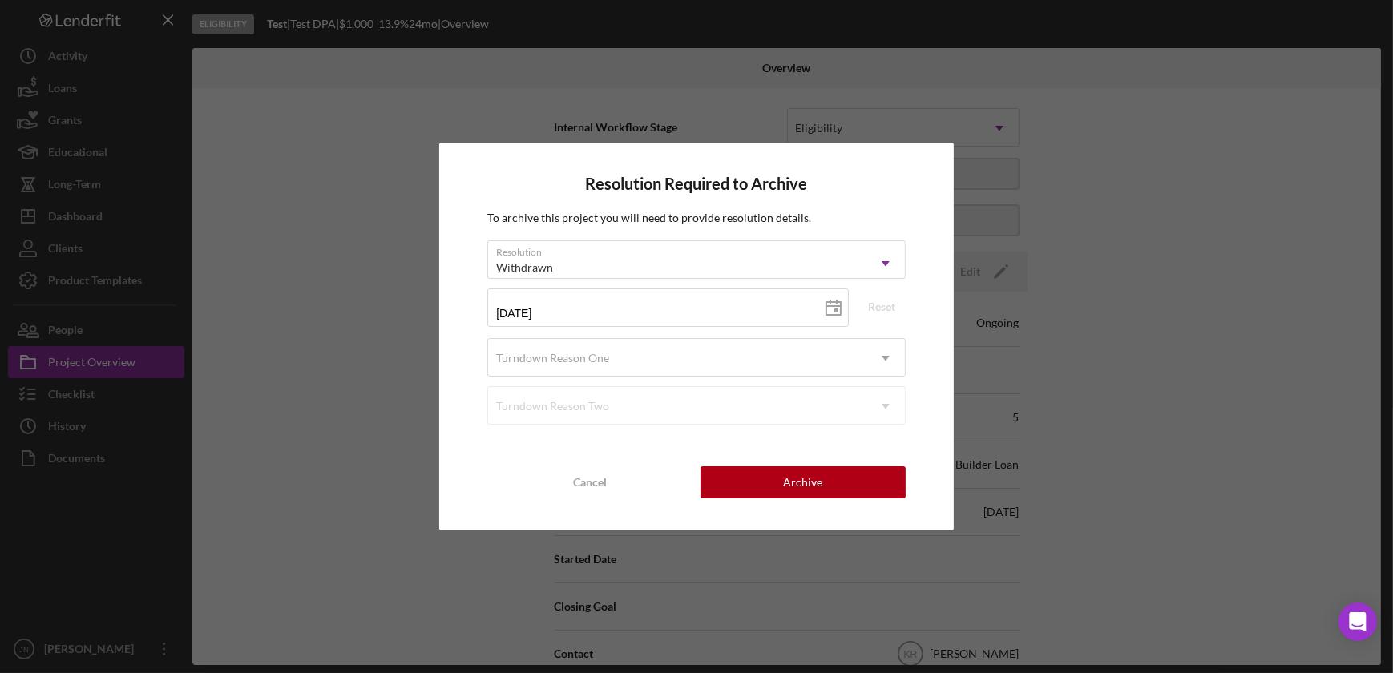
click at [473, 354] on div "Resolution Required to Archive To archive this project you will need to provide…" at bounding box center [696, 336] width 514 height 387
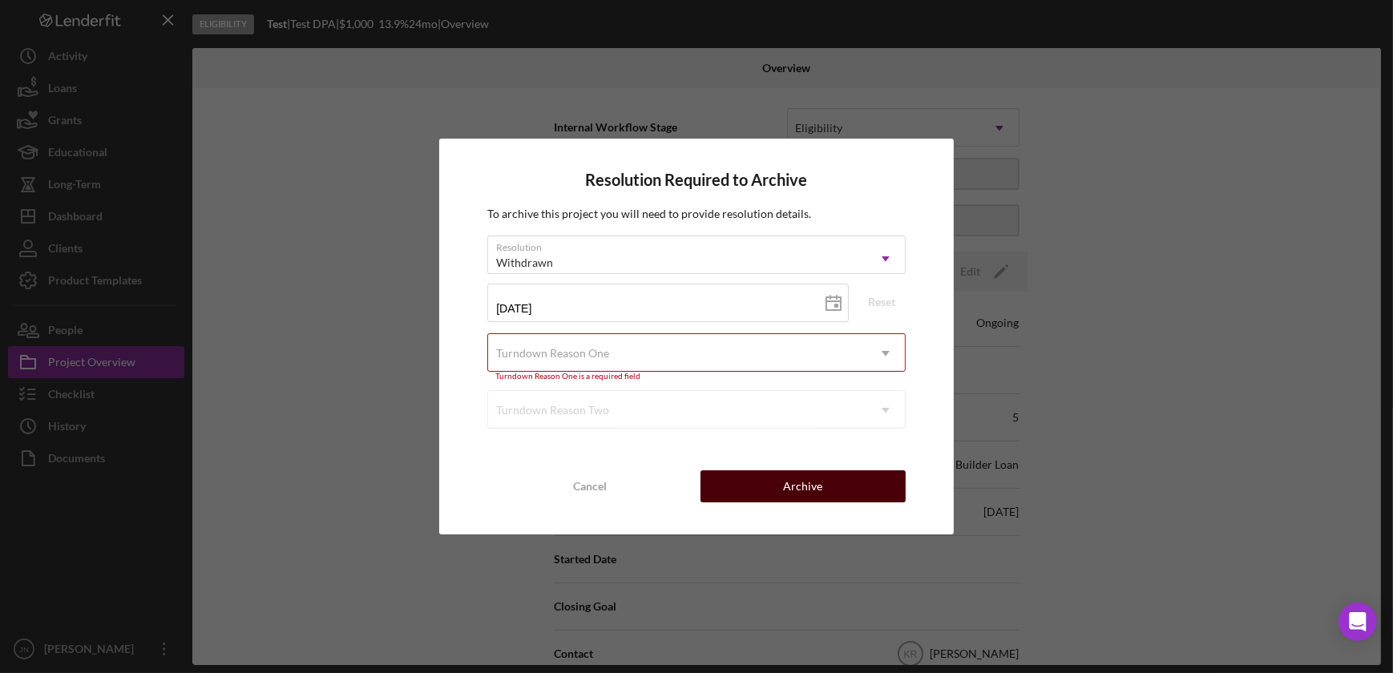
click at [767, 486] on button "Archive" at bounding box center [802, 486] width 205 height 32
click at [733, 353] on div "Turndown Reason One" at bounding box center [676, 353] width 377 height 37
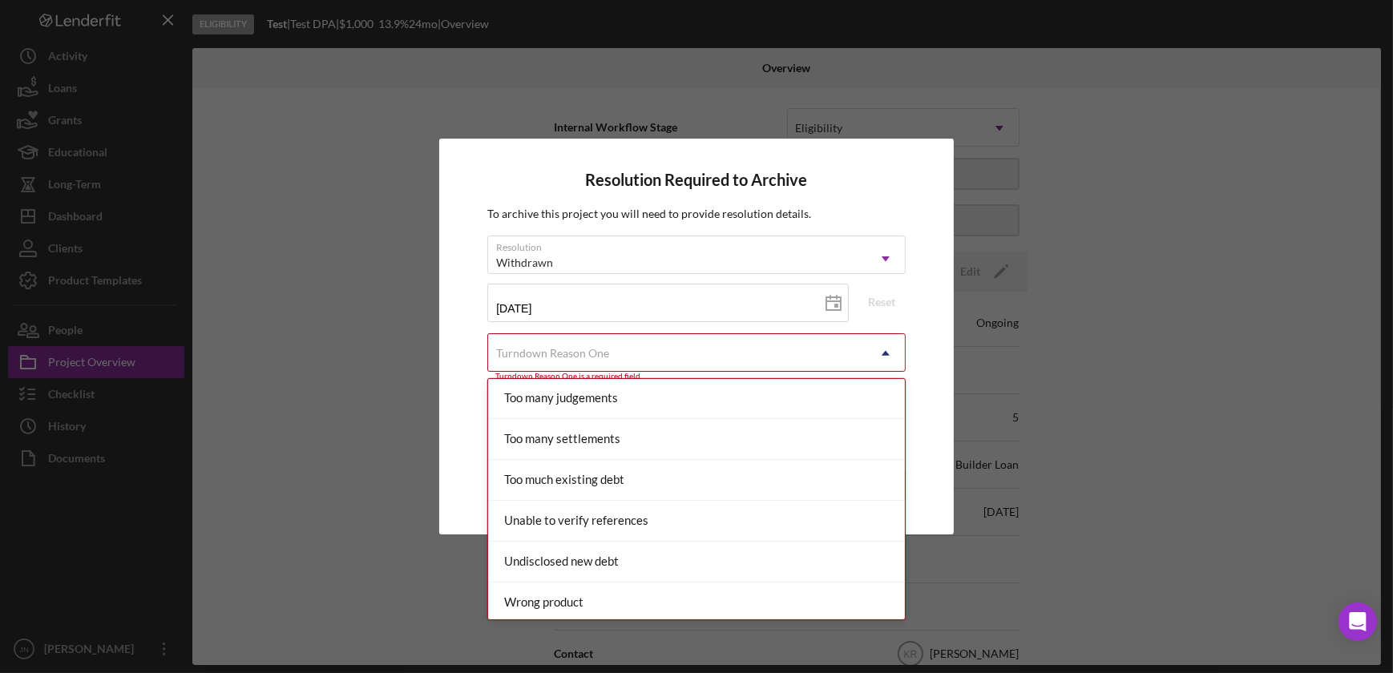
scroll to position [1758, 0]
click at [678, 583] on div "Wrong product" at bounding box center [696, 603] width 416 height 41
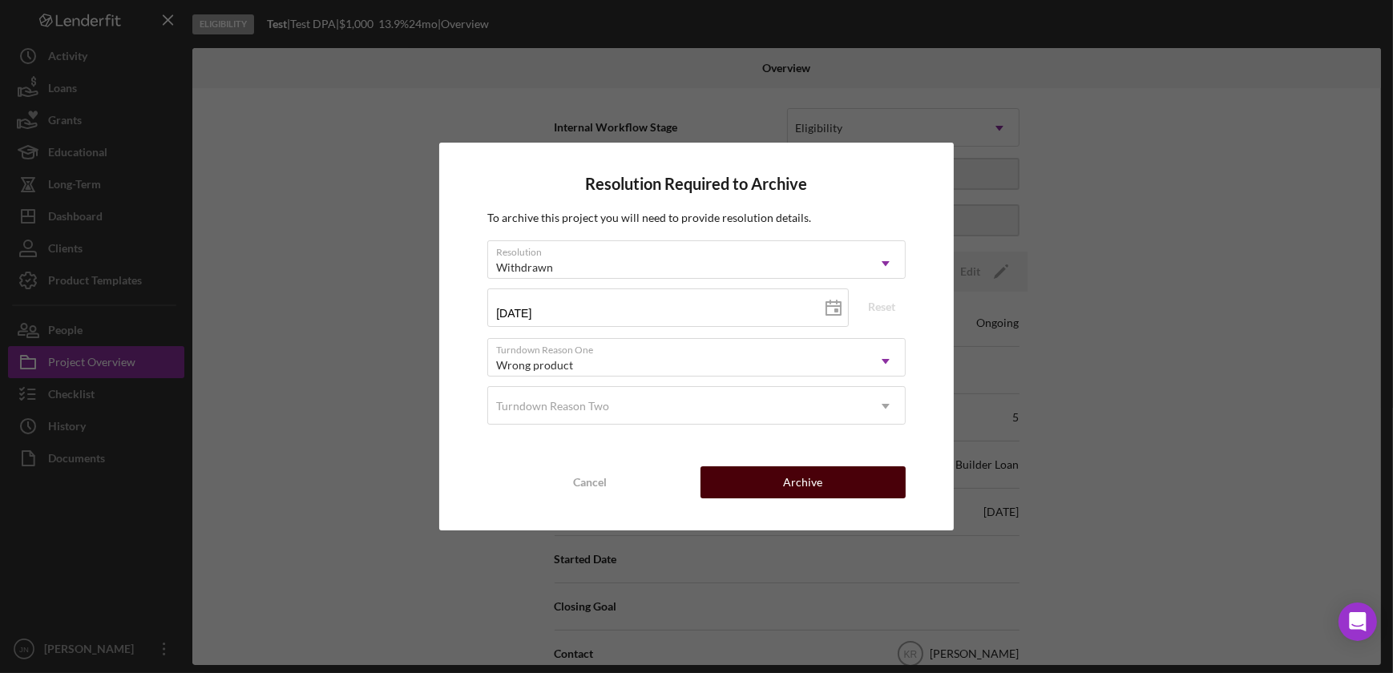
click at [774, 477] on button "Archive" at bounding box center [802, 482] width 205 height 32
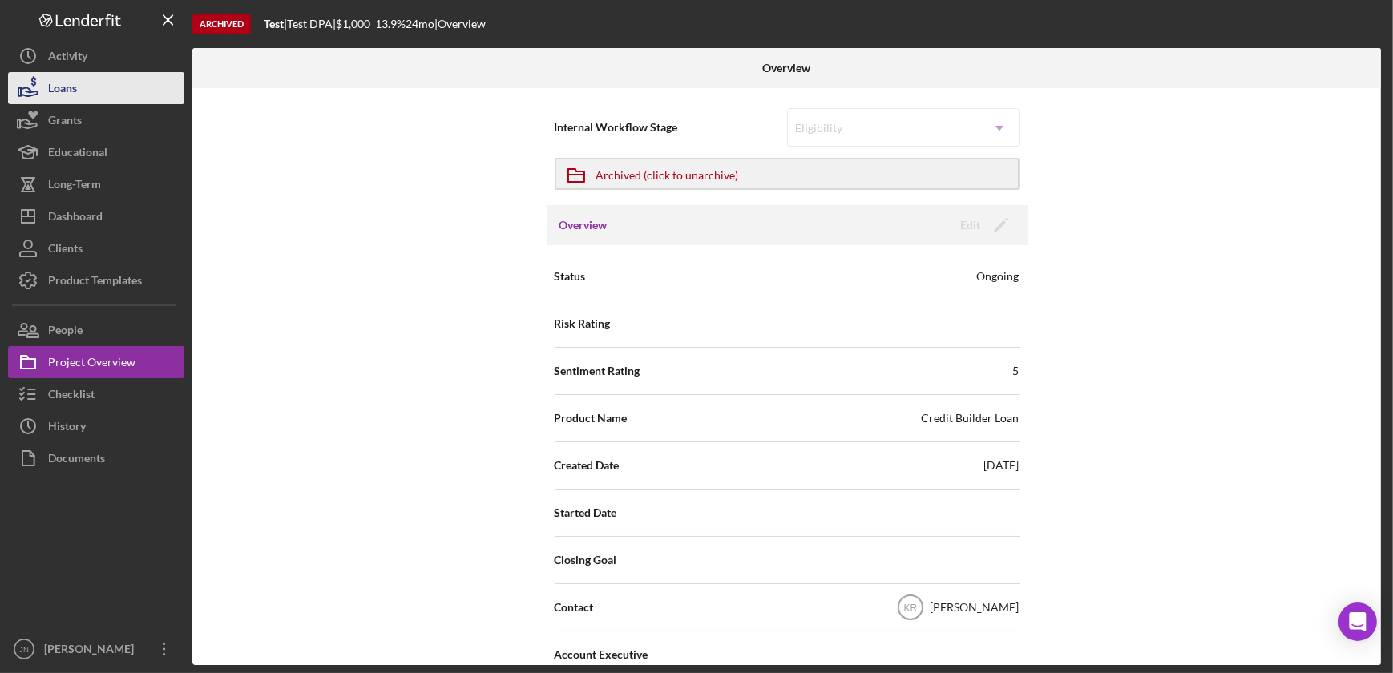
click at [84, 84] on button "Loans" at bounding box center [96, 88] width 176 height 32
